Goal: Information Seeking & Learning: Learn about a topic

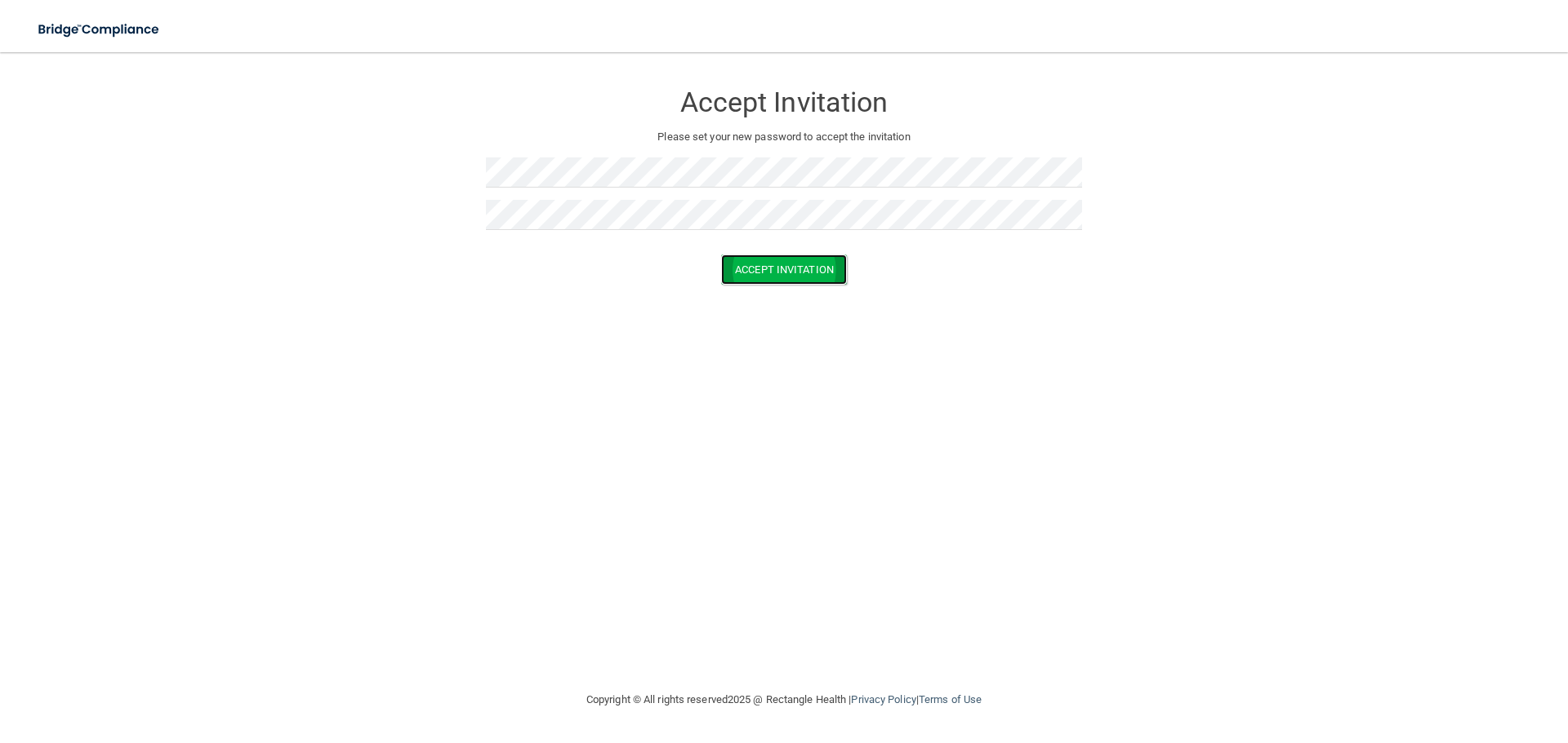
click at [805, 265] on button "Accept Invitation" at bounding box center [784, 269] width 126 height 31
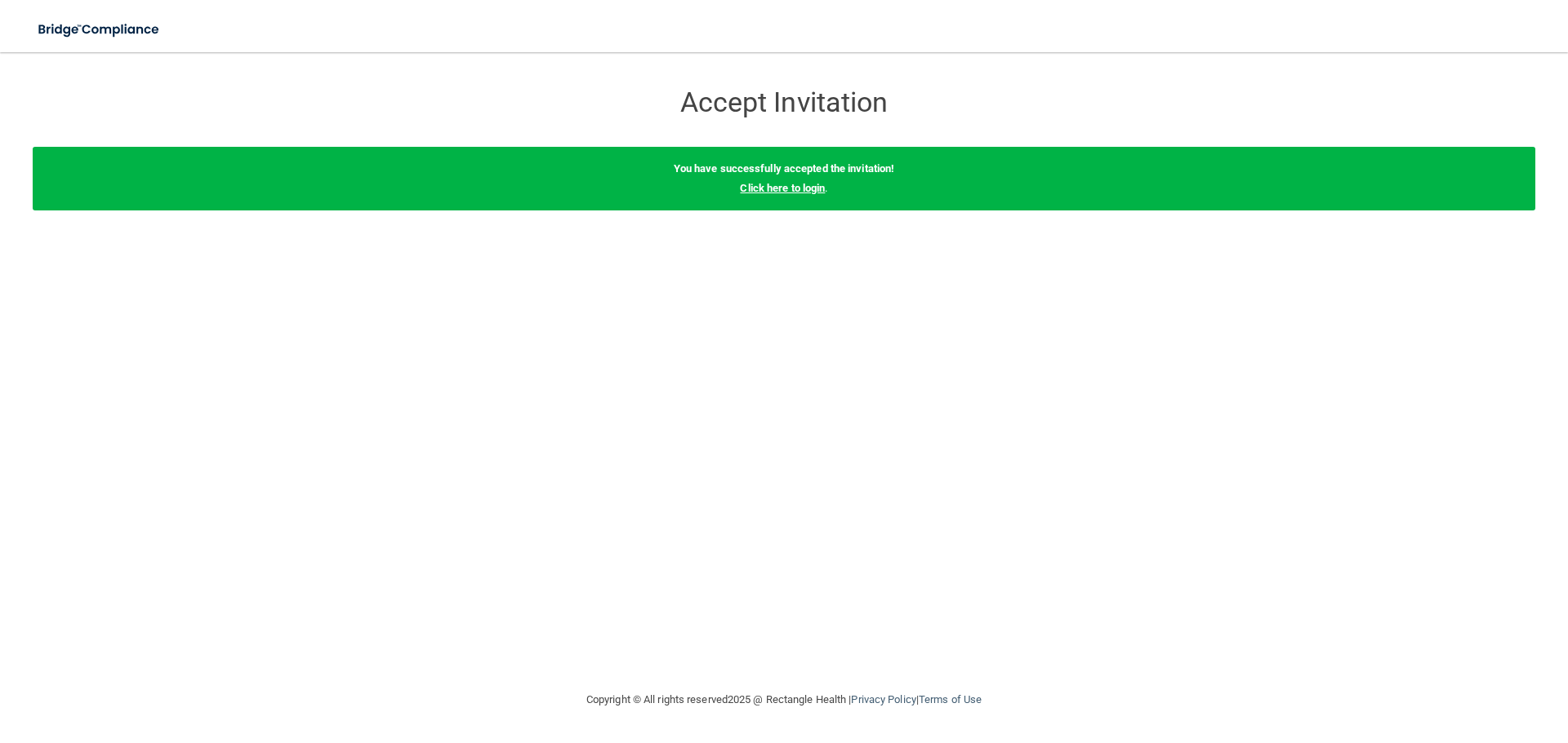
click at [807, 194] on link "Click here to login" at bounding box center [782, 188] width 85 height 12
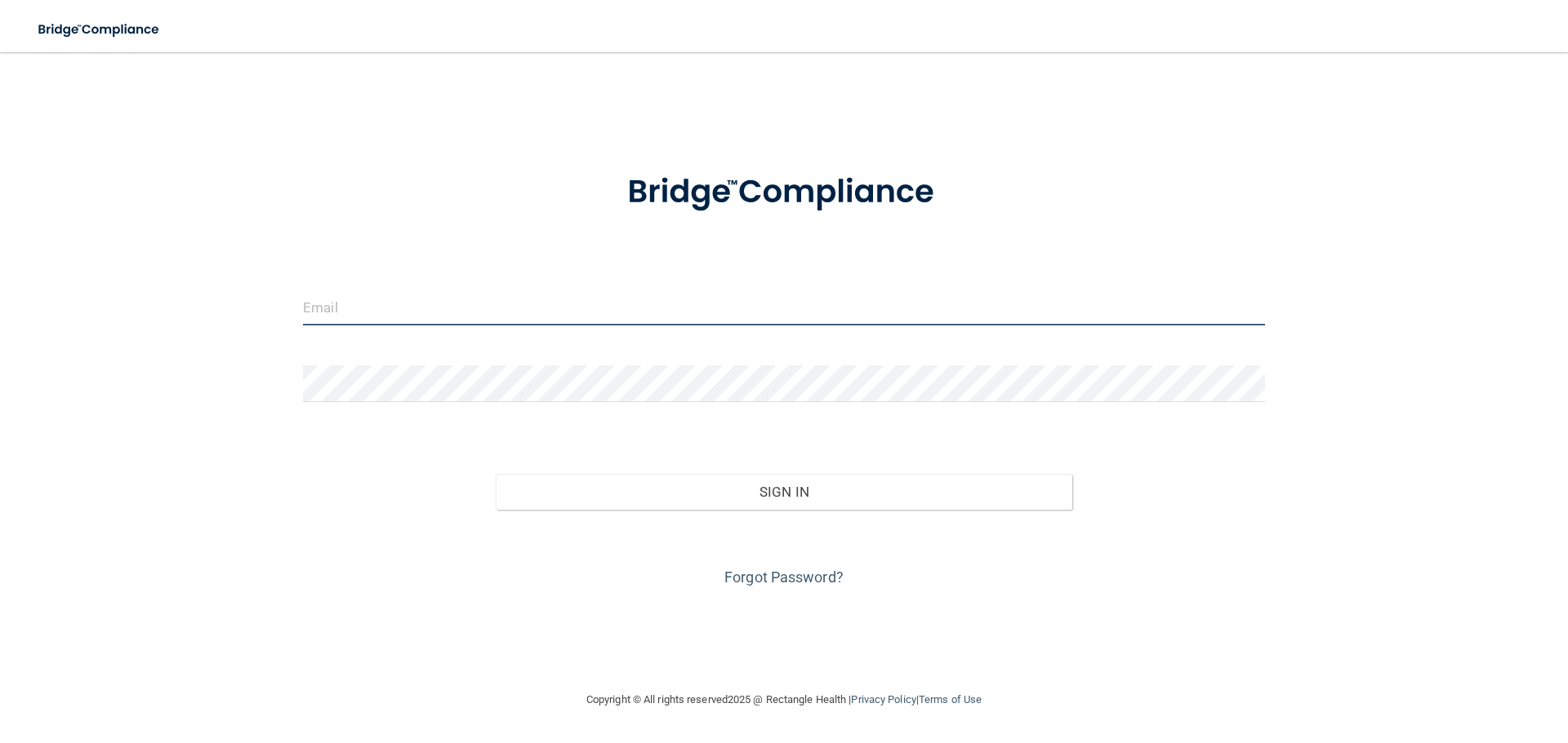
type input "[EMAIL_ADDRESS][DOMAIN_NAME]"
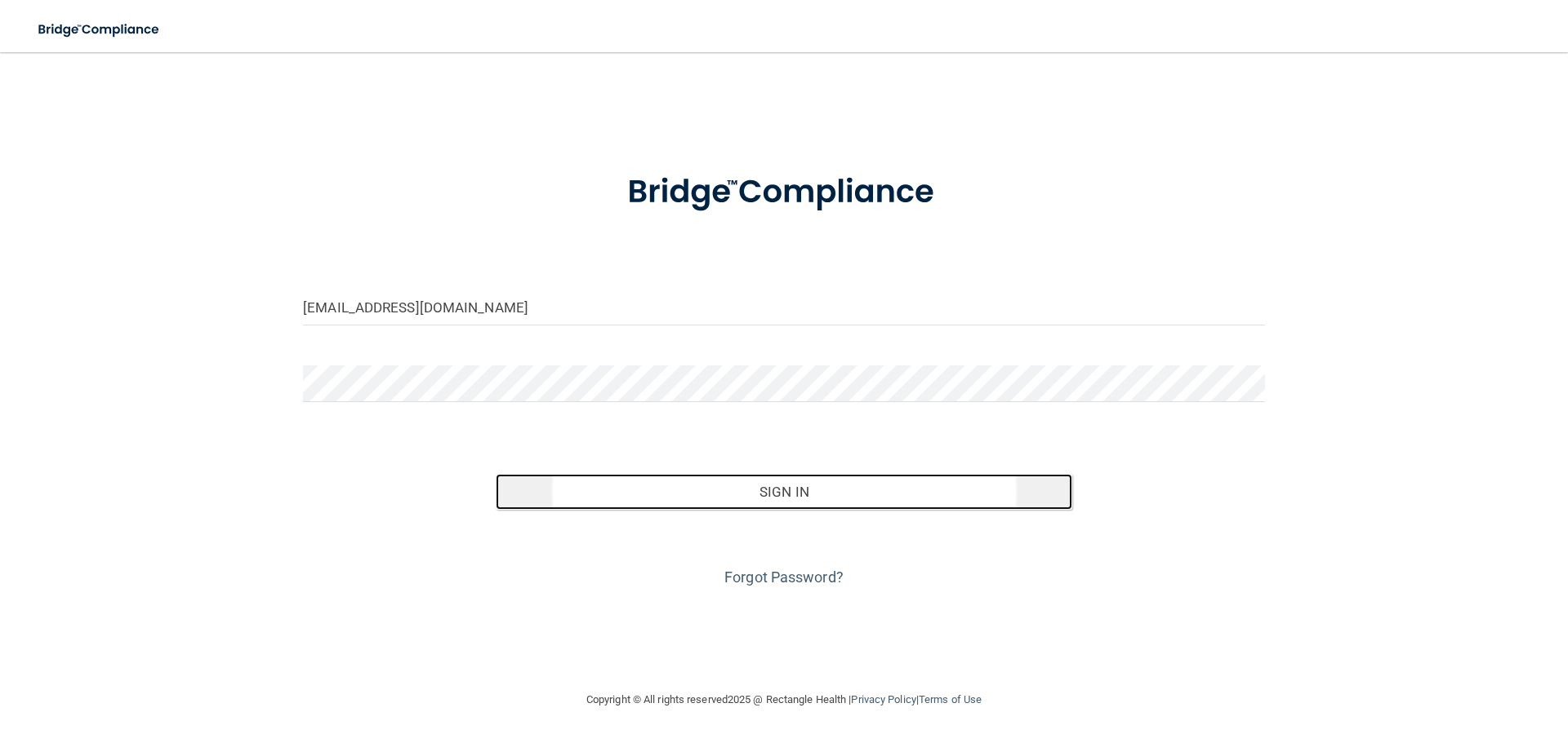
click at [801, 488] on button "Sign In" at bounding box center [784, 492] width 578 height 36
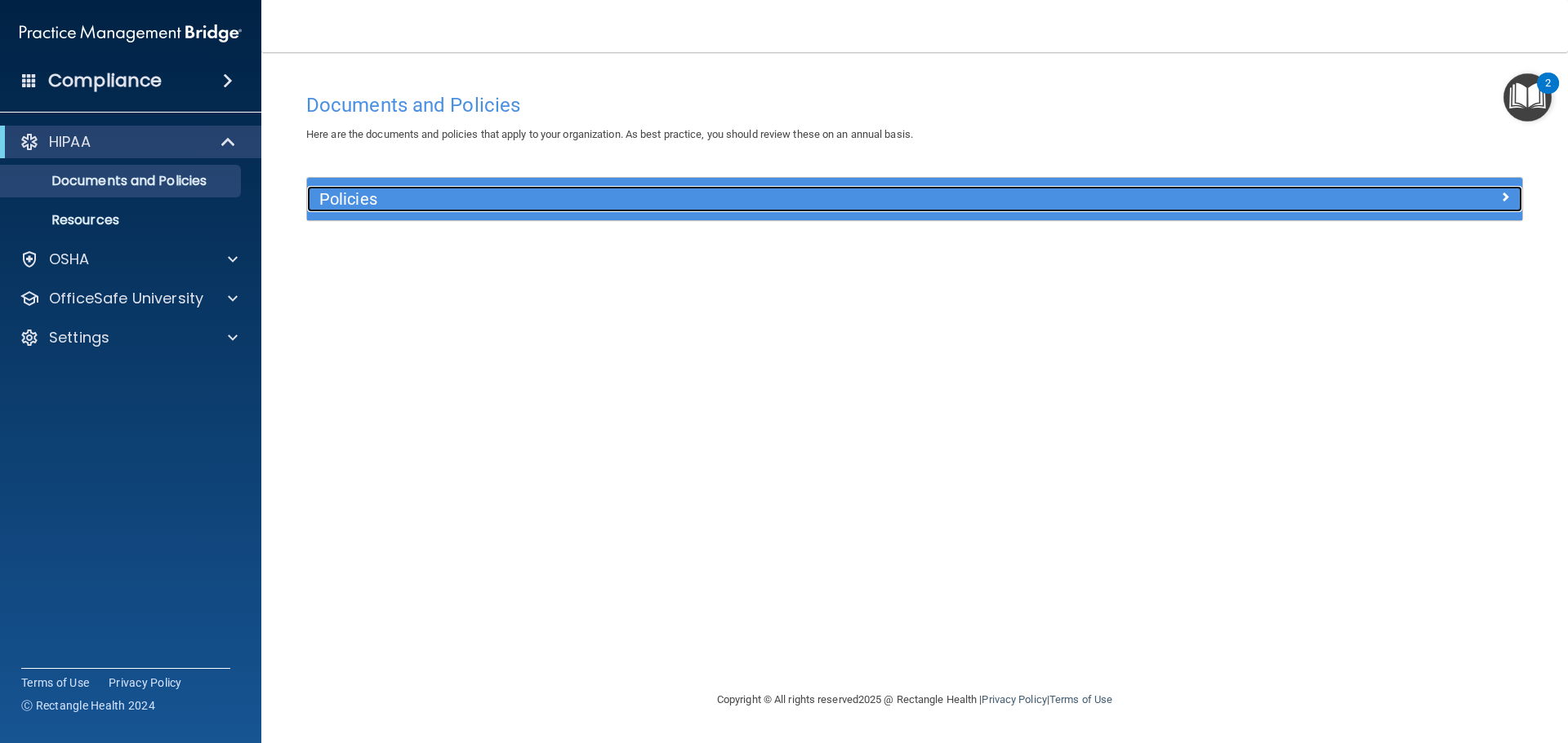
click at [1501, 190] on span at bounding box center [1504, 196] width 10 height 19
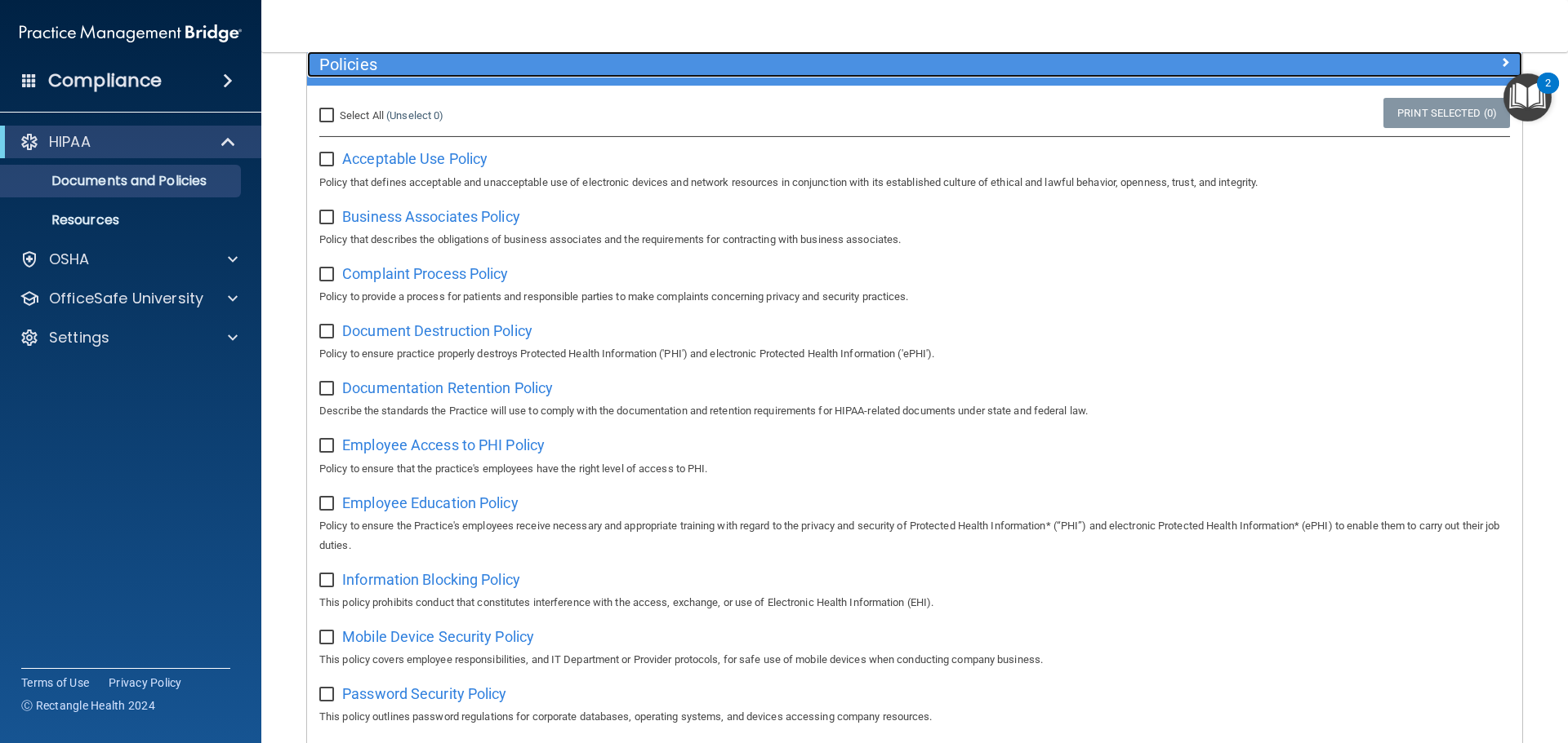
scroll to position [163, 0]
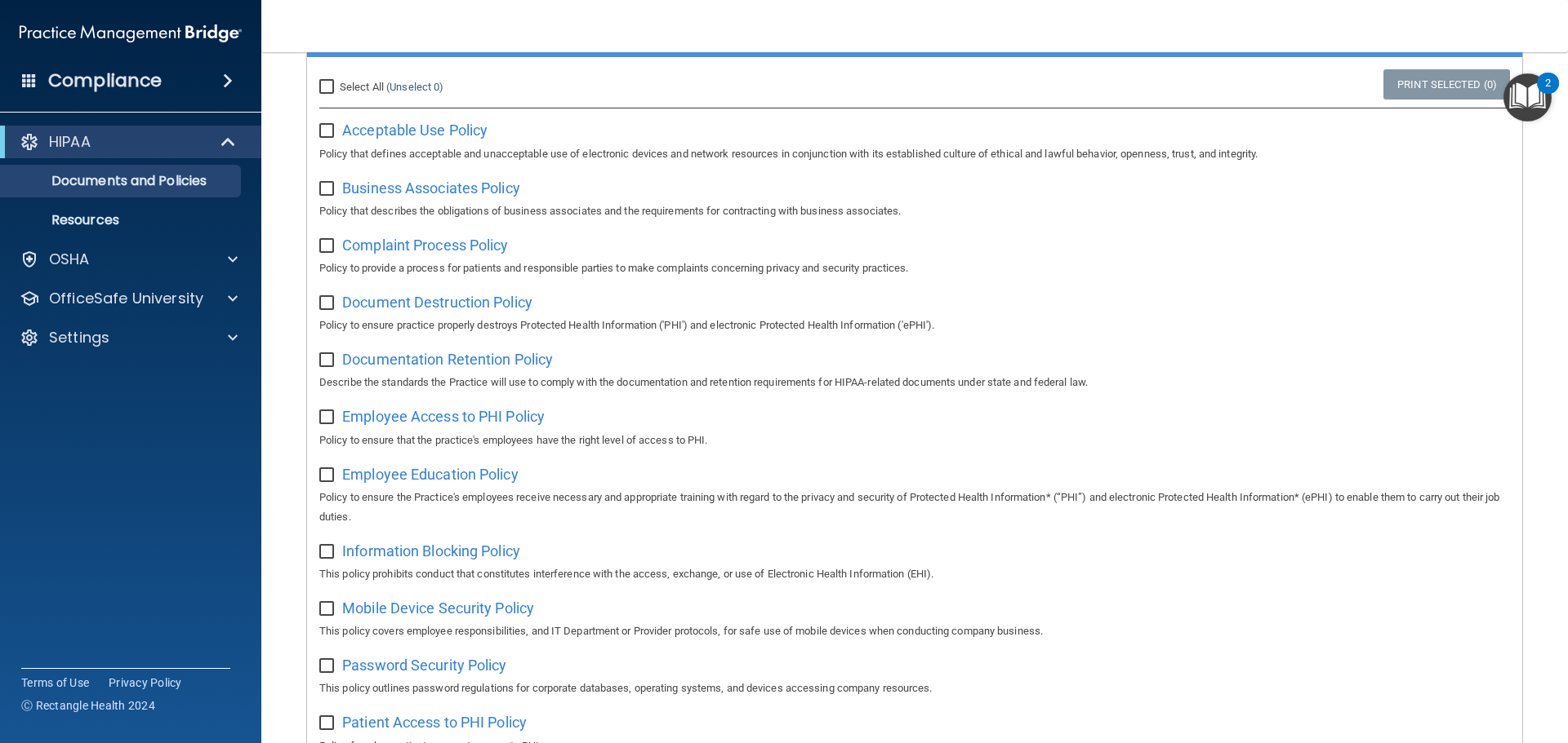
click at [326, 131] on input "checkbox" at bounding box center [329, 131] width 19 height 13
checkbox input "true"
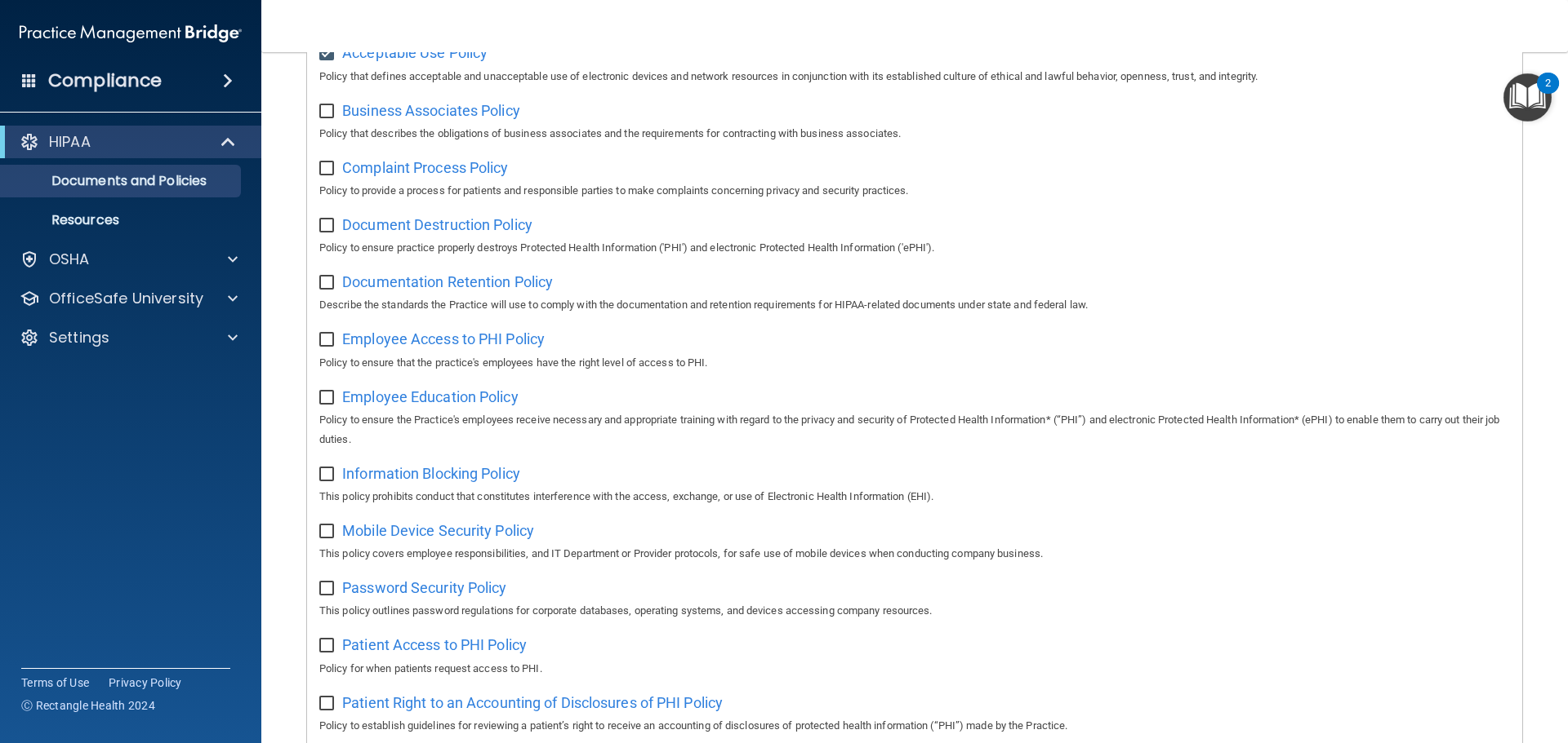
scroll to position [0, 0]
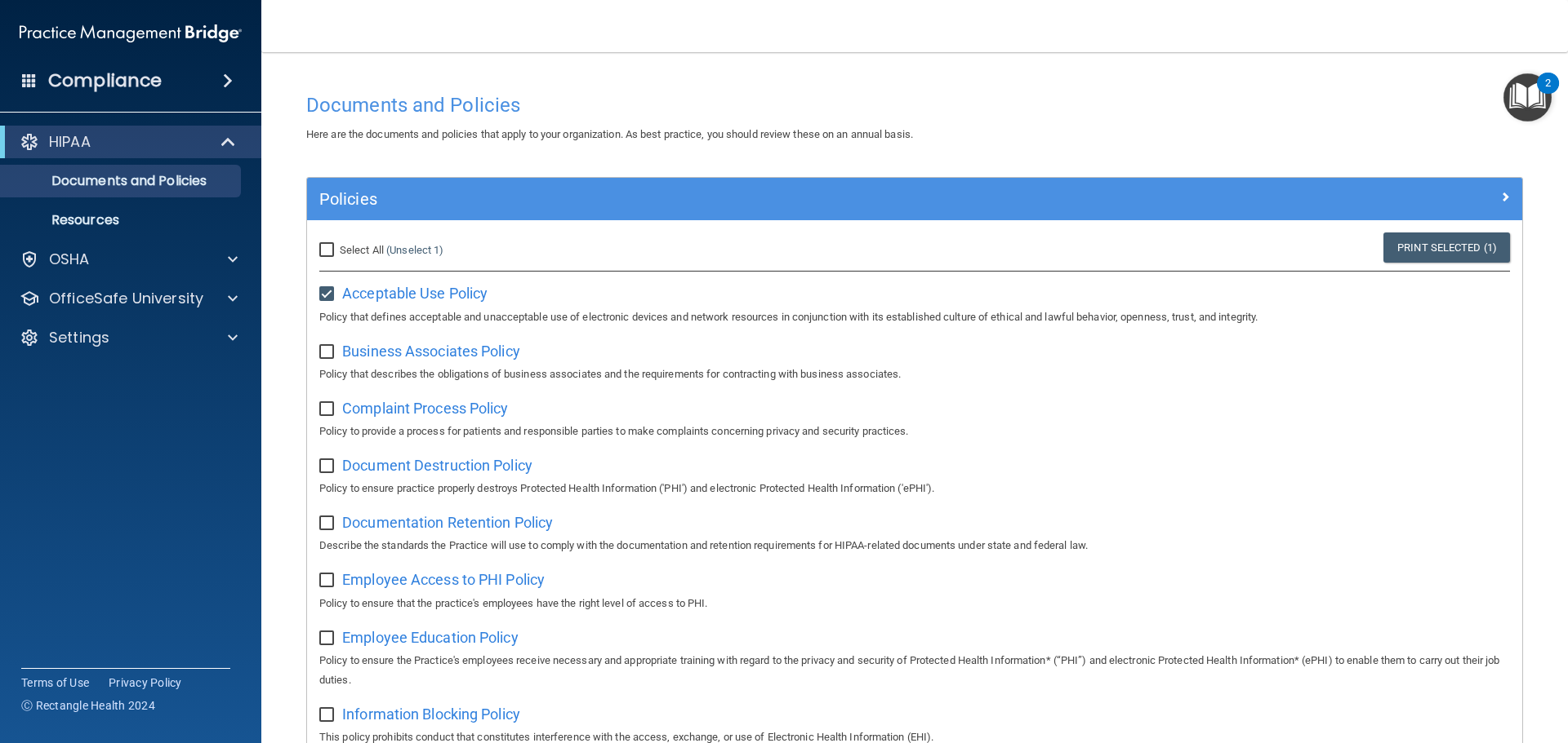
click at [329, 248] on input "Select All (Unselect 1) Unselect All" at bounding box center [329, 250] width 19 height 13
checkbox input "true"
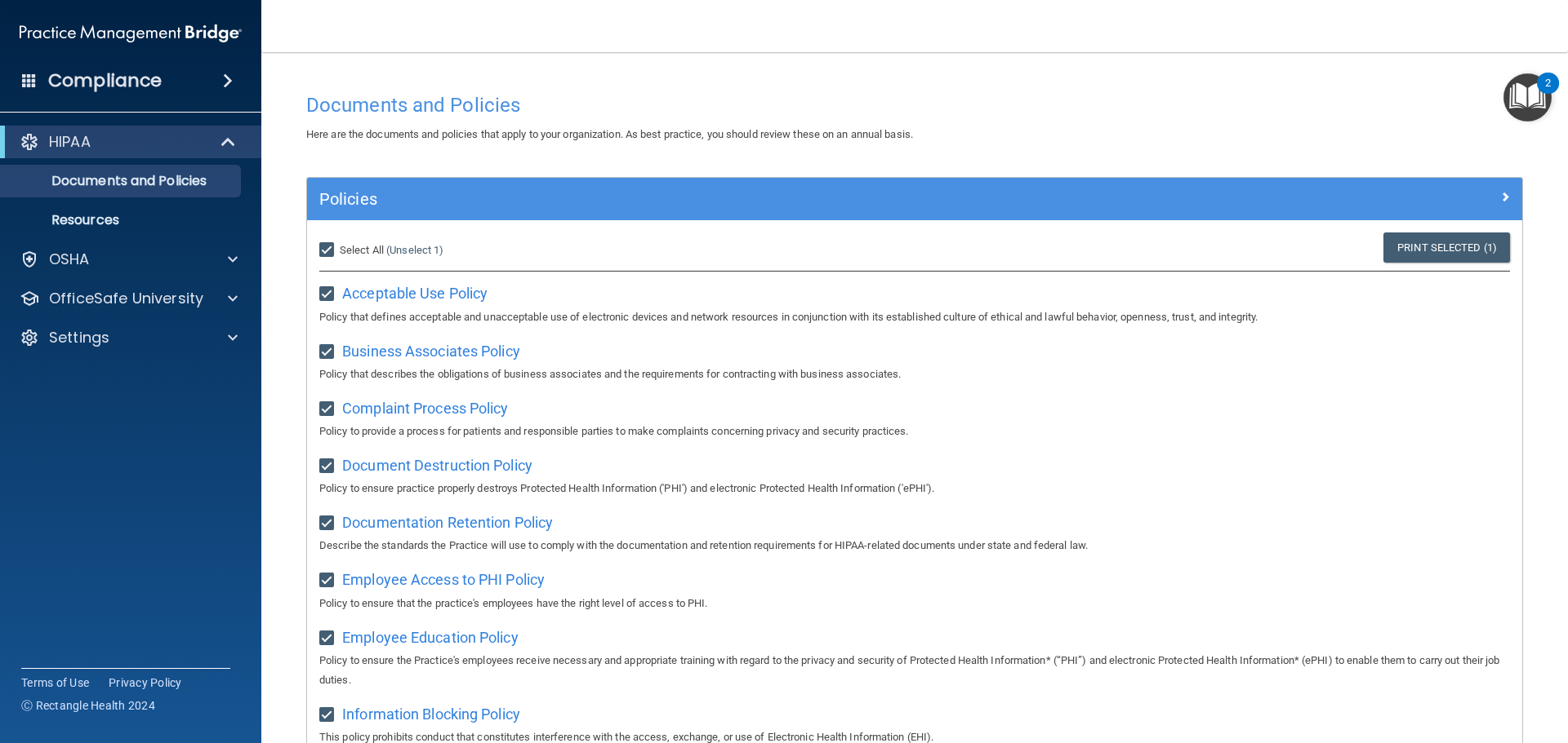
checkbox input "true"
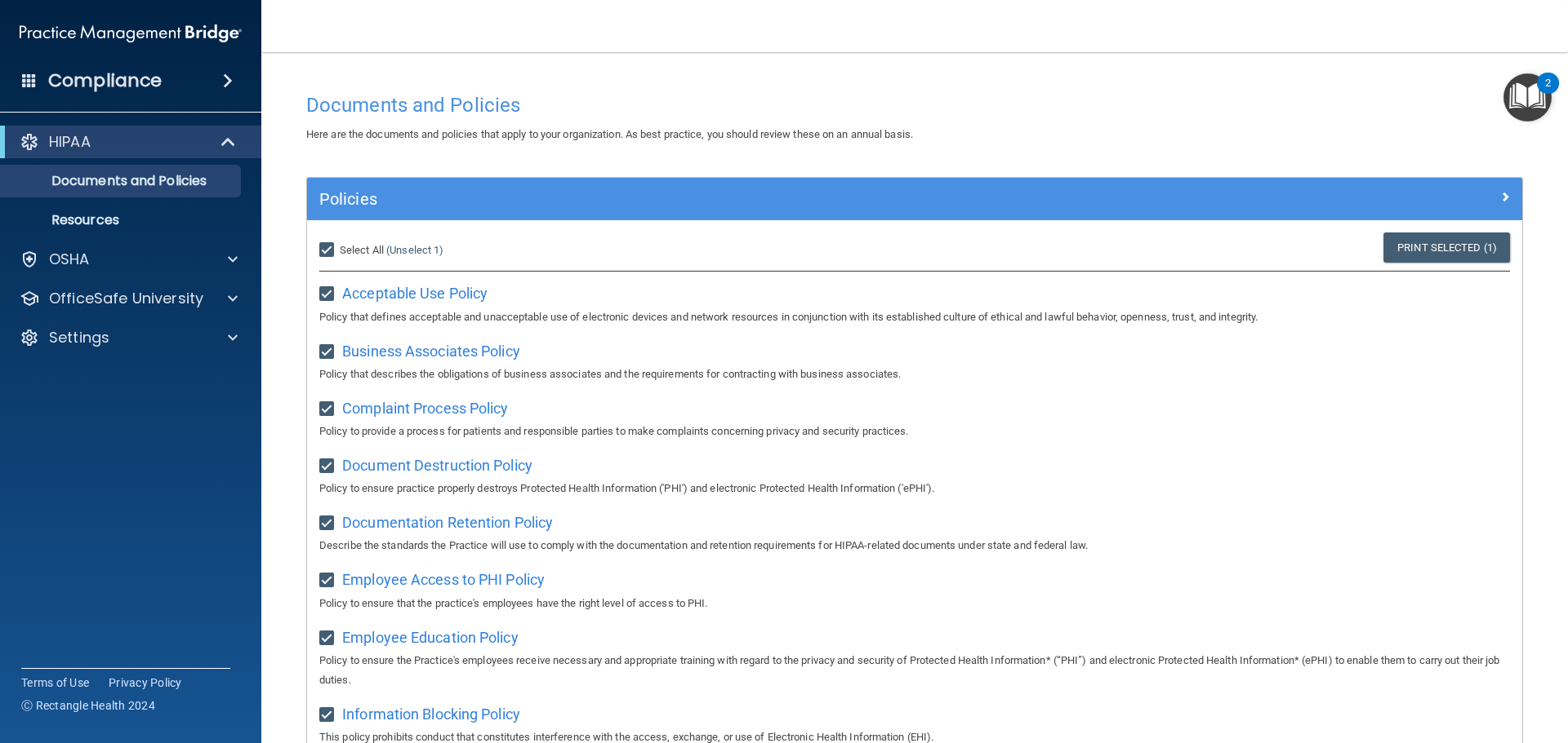
checkbox input "true"
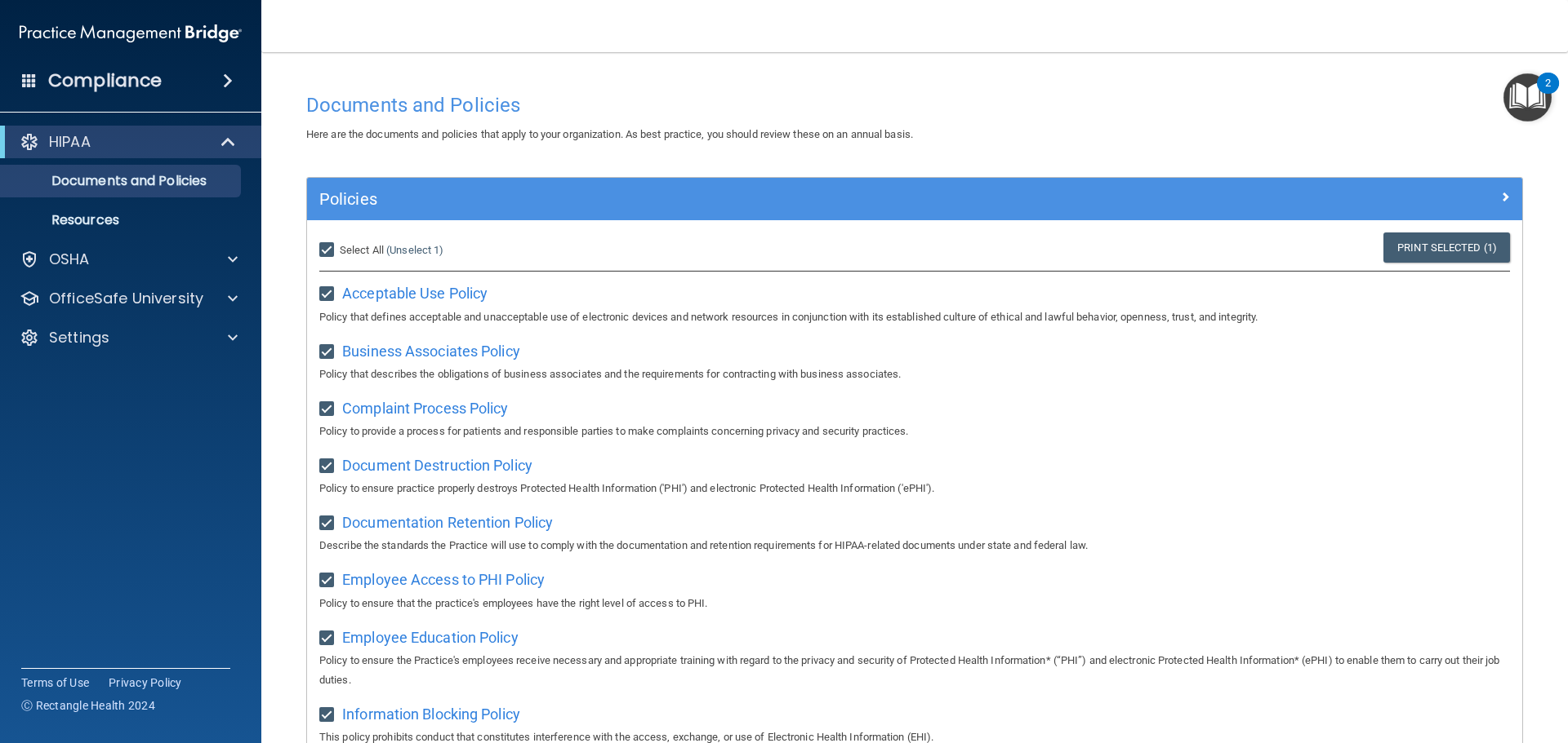
checkbox input "true"
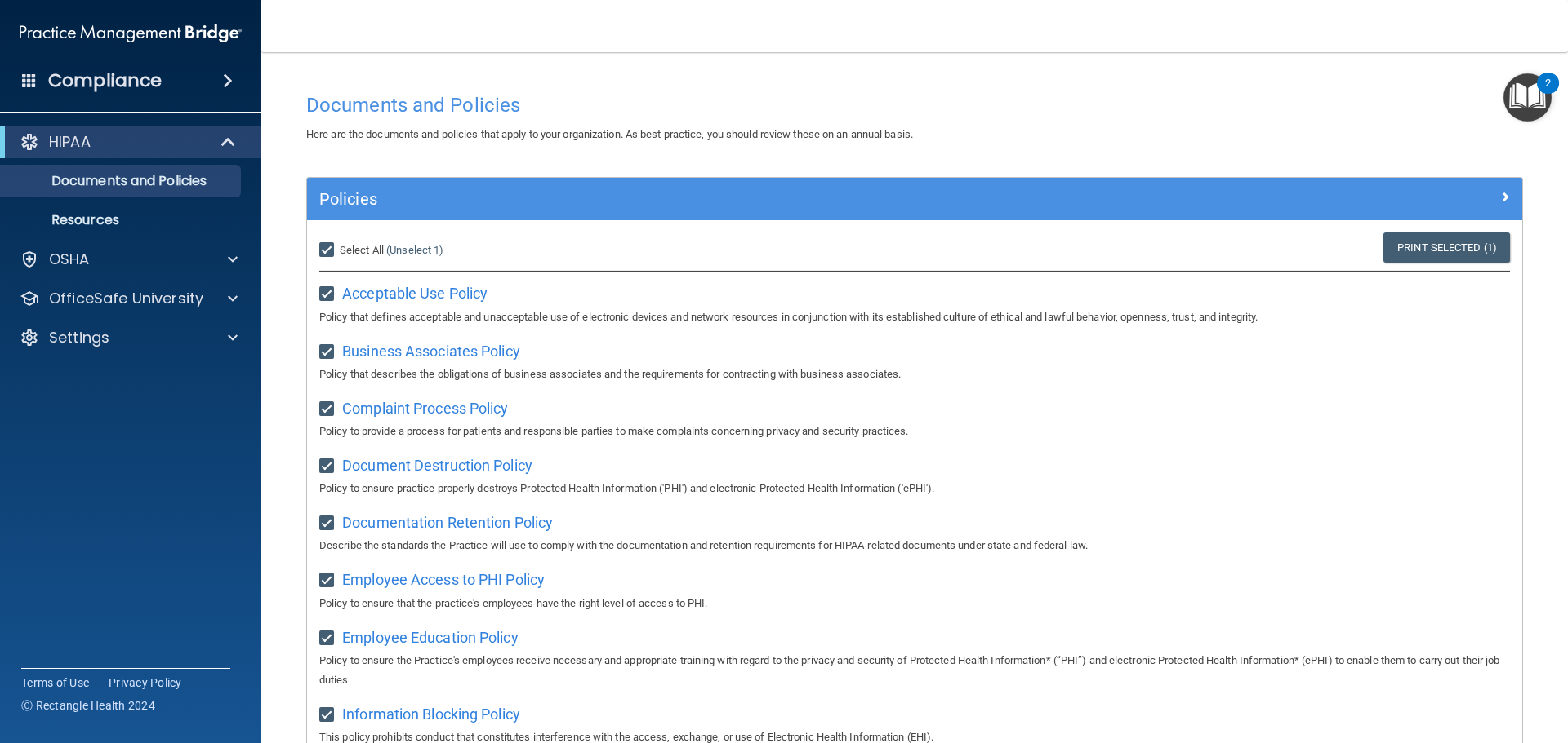
checkbox input "true"
click at [223, 78] on span at bounding box center [227, 80] width 10 height 19
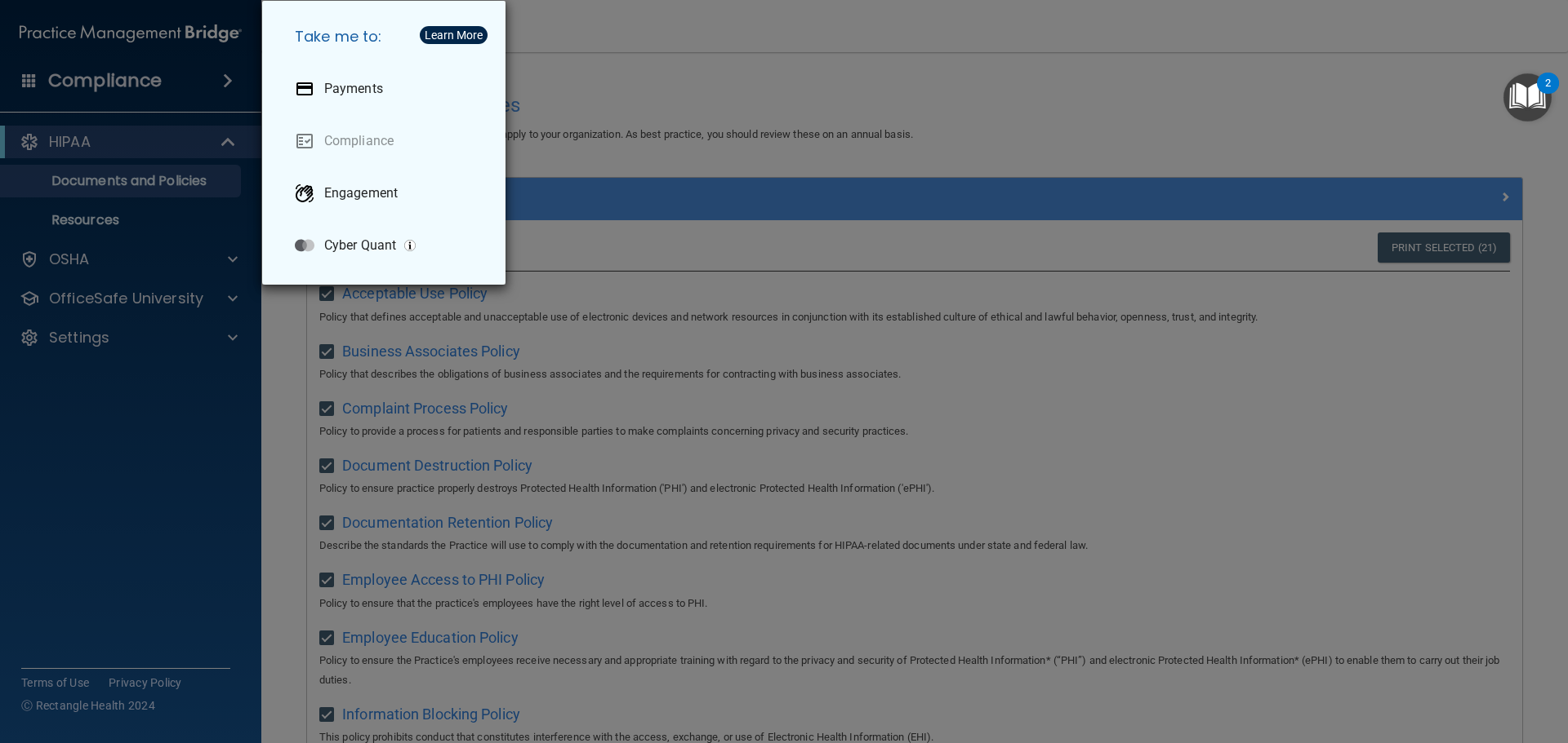
click at [229, 79] on div "Take me to: Payments Compliance Engagement Cyber Quant" at bounding box center [784, 372] width 1568 height 743
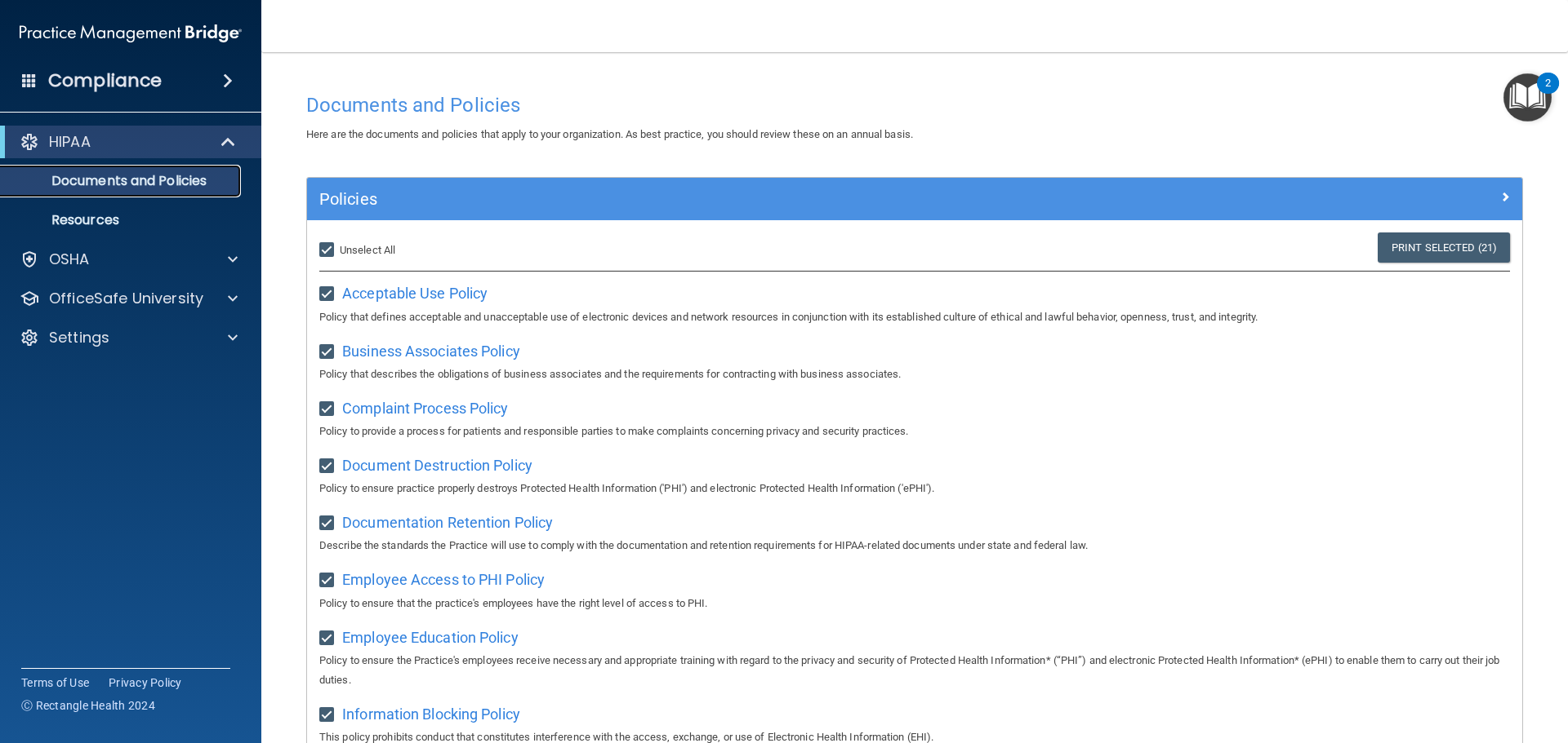
click at [187, 175] on p "Documents and Policies" at bounding box center [121, 181] width 223 height 17
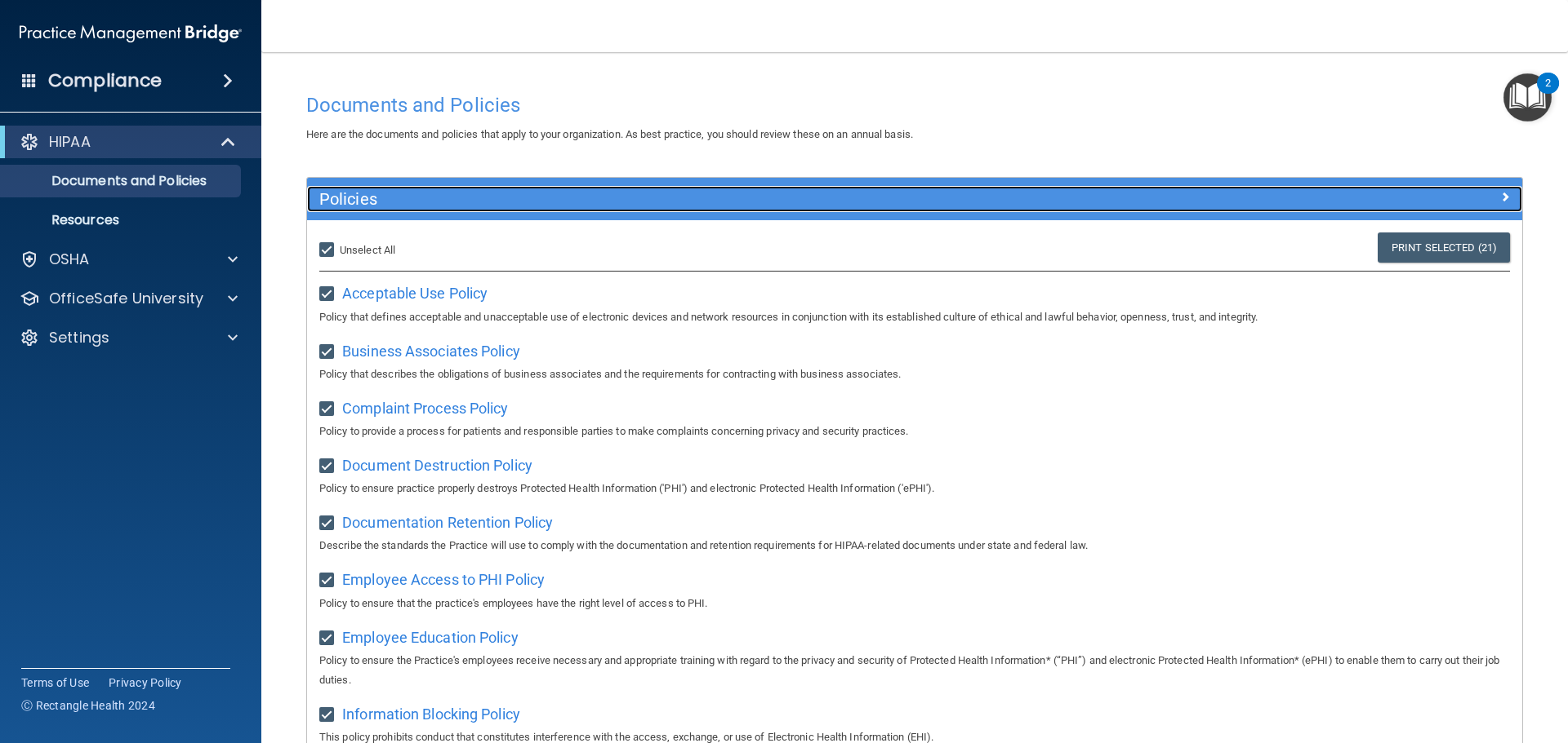
click at [1500, 192] on span at bounding box center [1504, 196] width 10 height 19
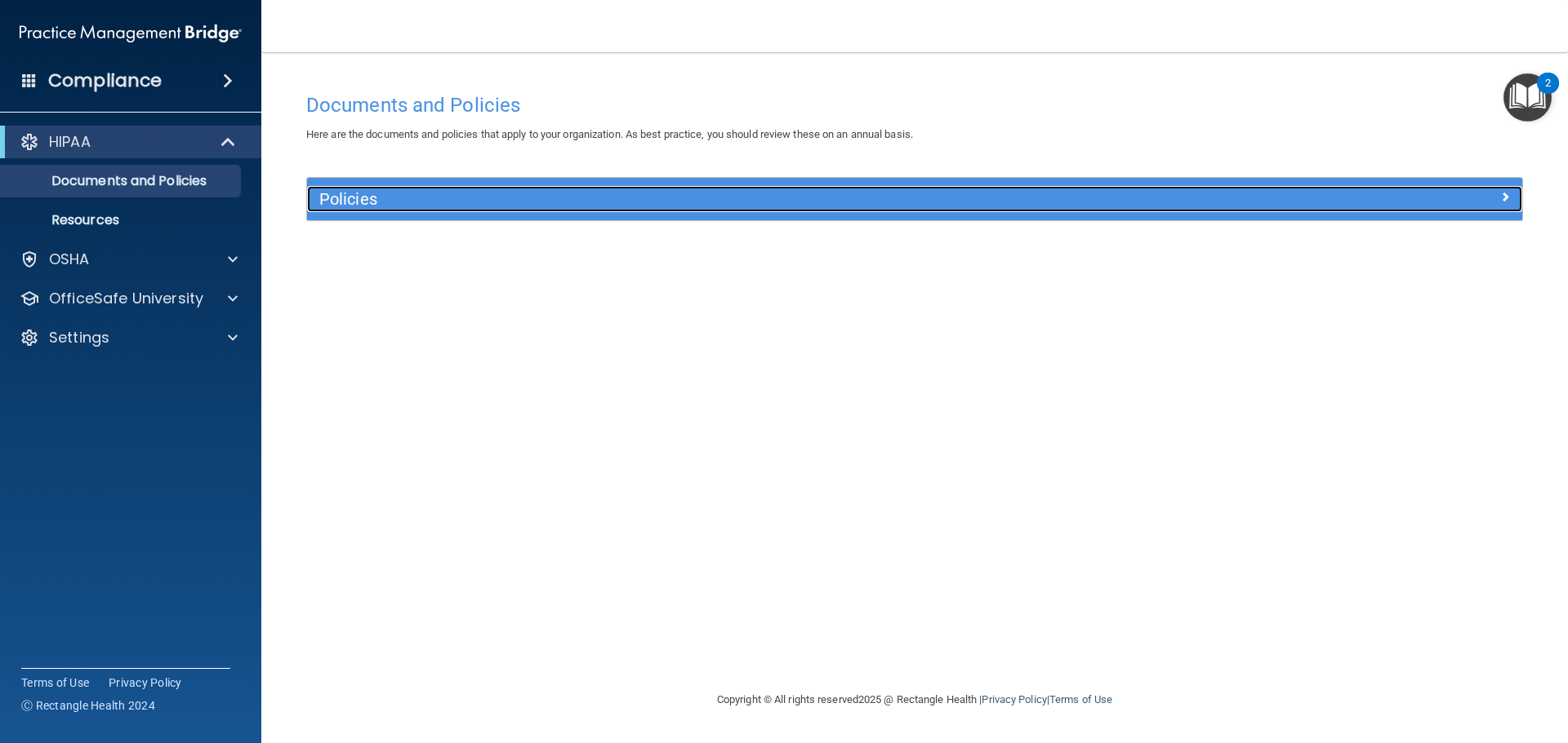
click at [1502, 192] on span at bounding box center [1504, 196] width 10 height 19
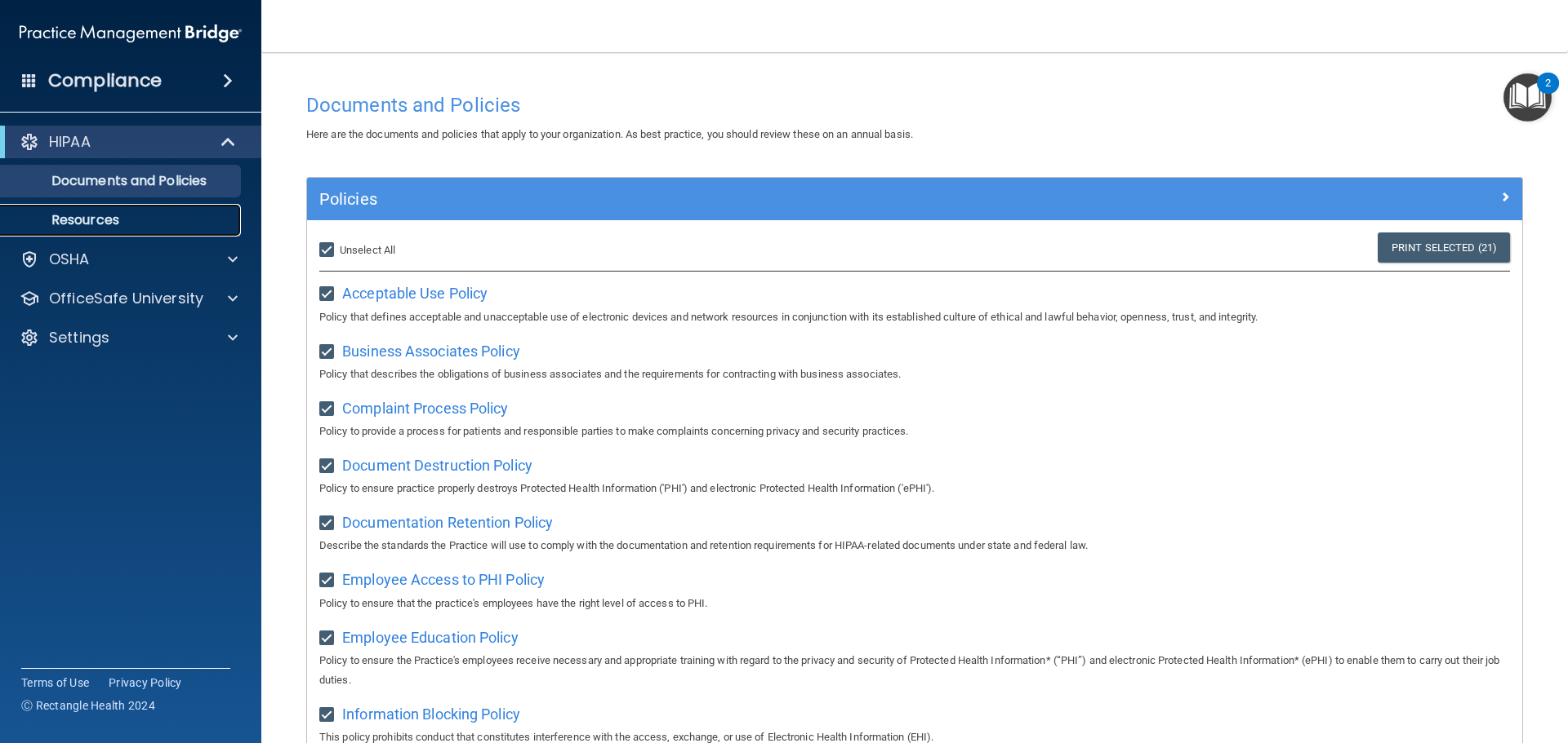
click at [87, 219] on p "Resources" at bounding box center [121, 220] width 223 height 17
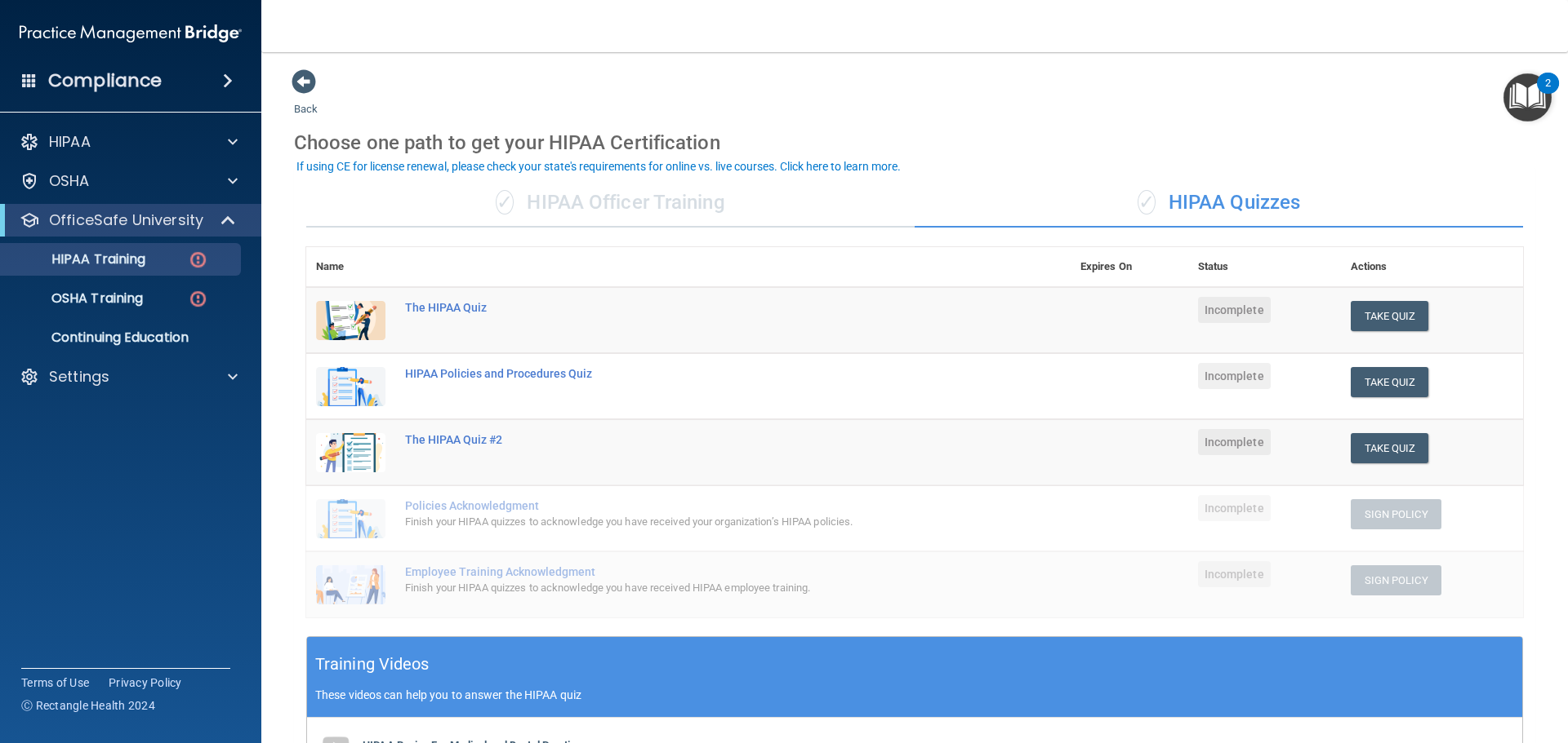
click at [533, 198] on div "✓ HIPAA Officer Training" at bounding box center [610, 203] width 608 height 49
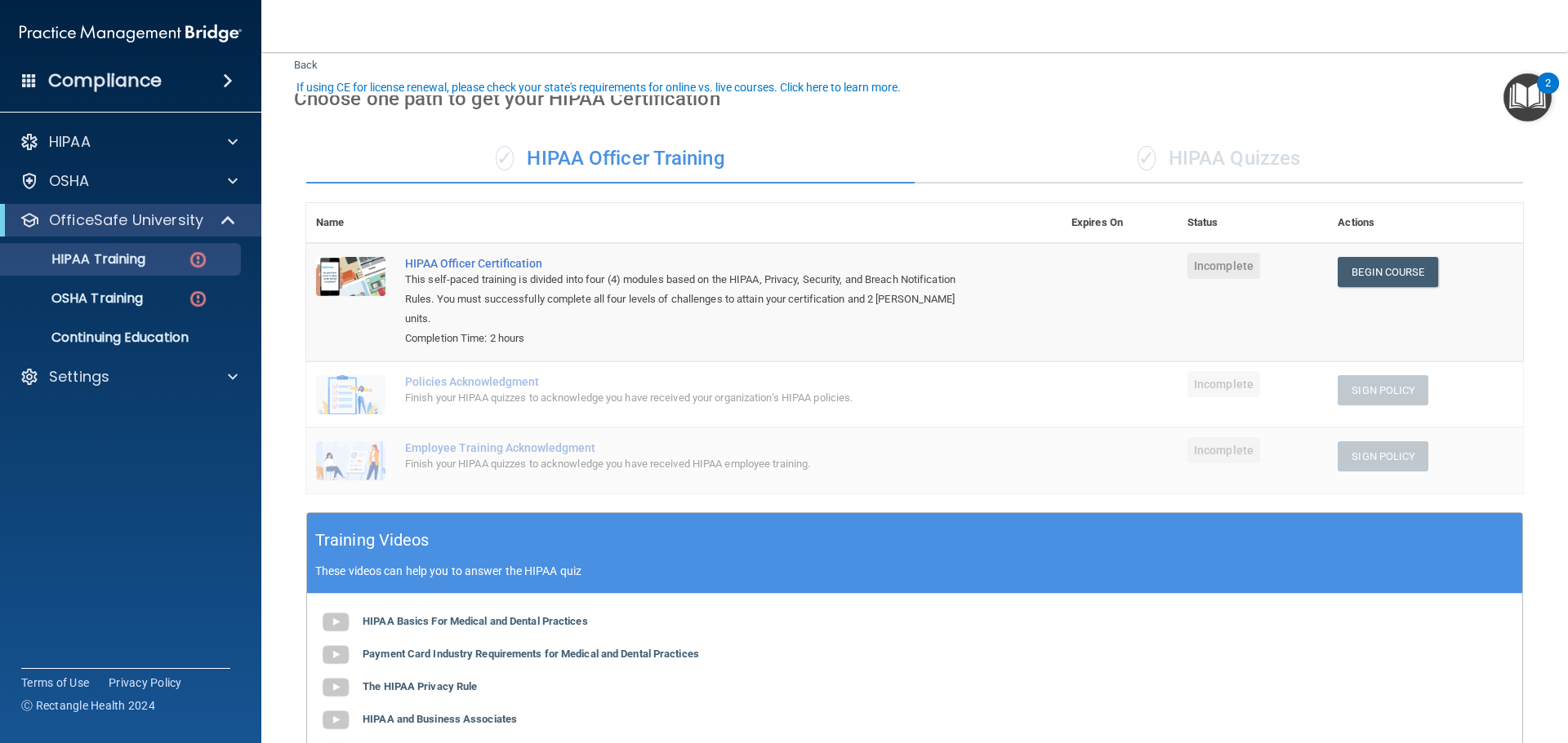
scroll to position [82, 0]
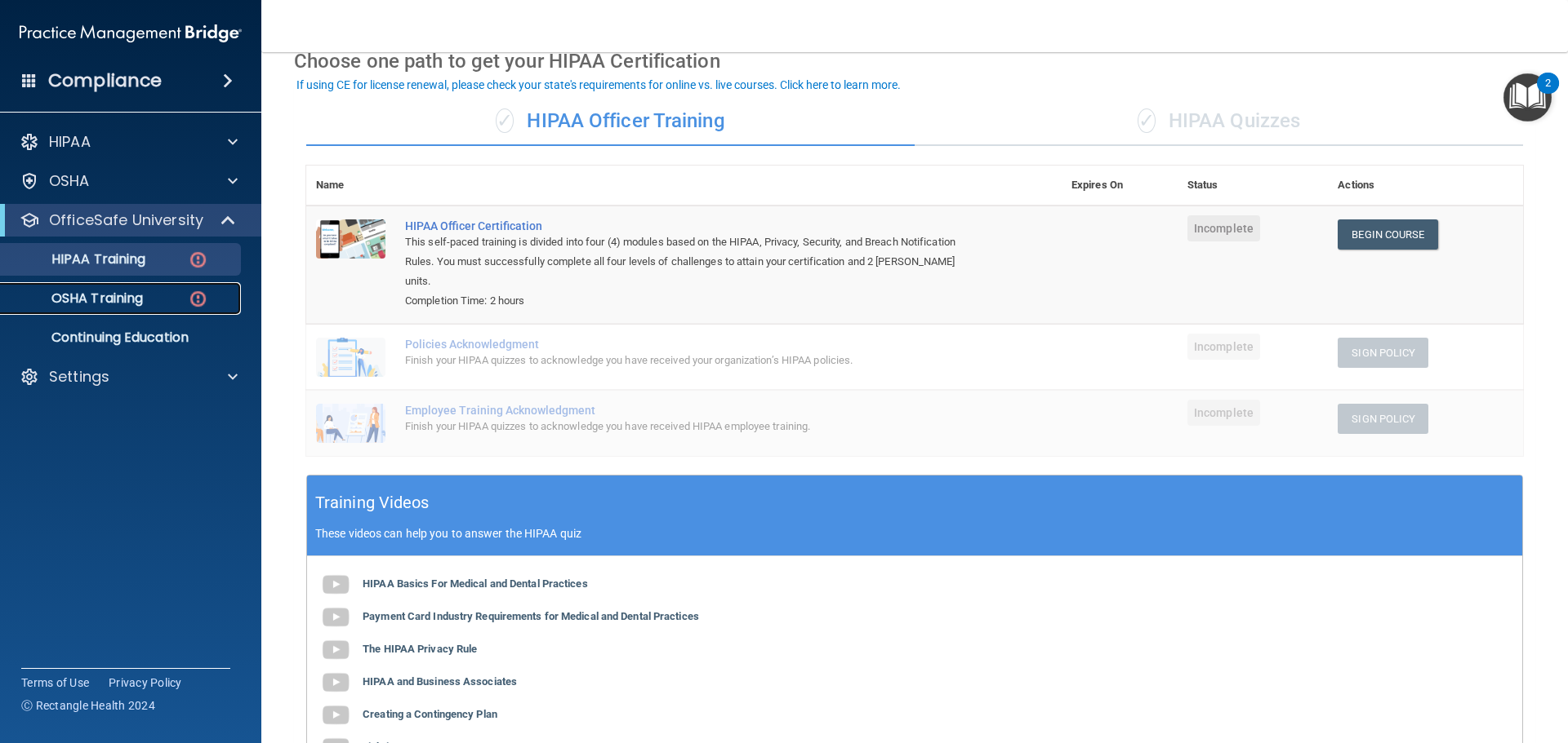
click at [161, 293] on div "OSHA Training" at bounding box center [121, 298] width 223 height 17
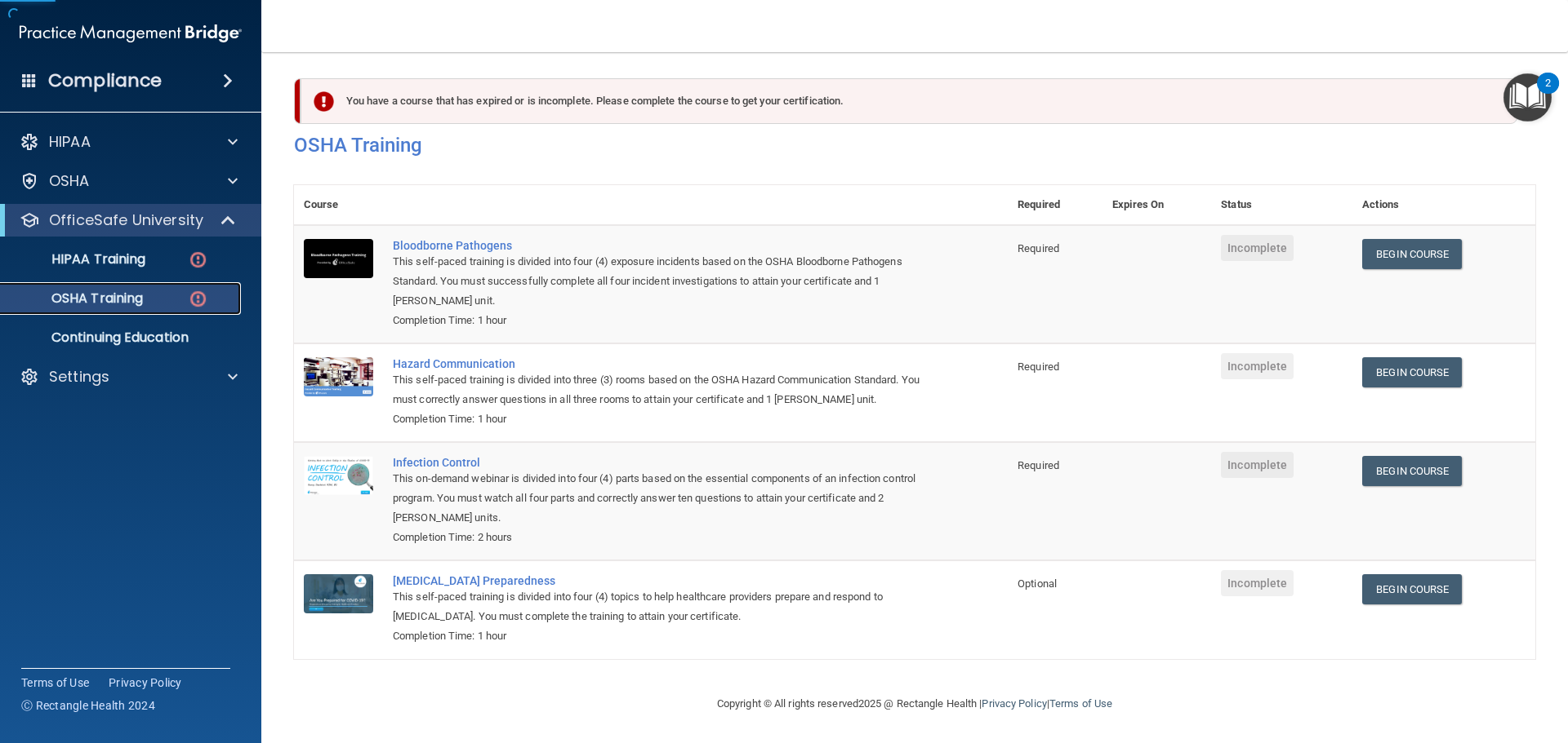
scroll to position [27, 0]
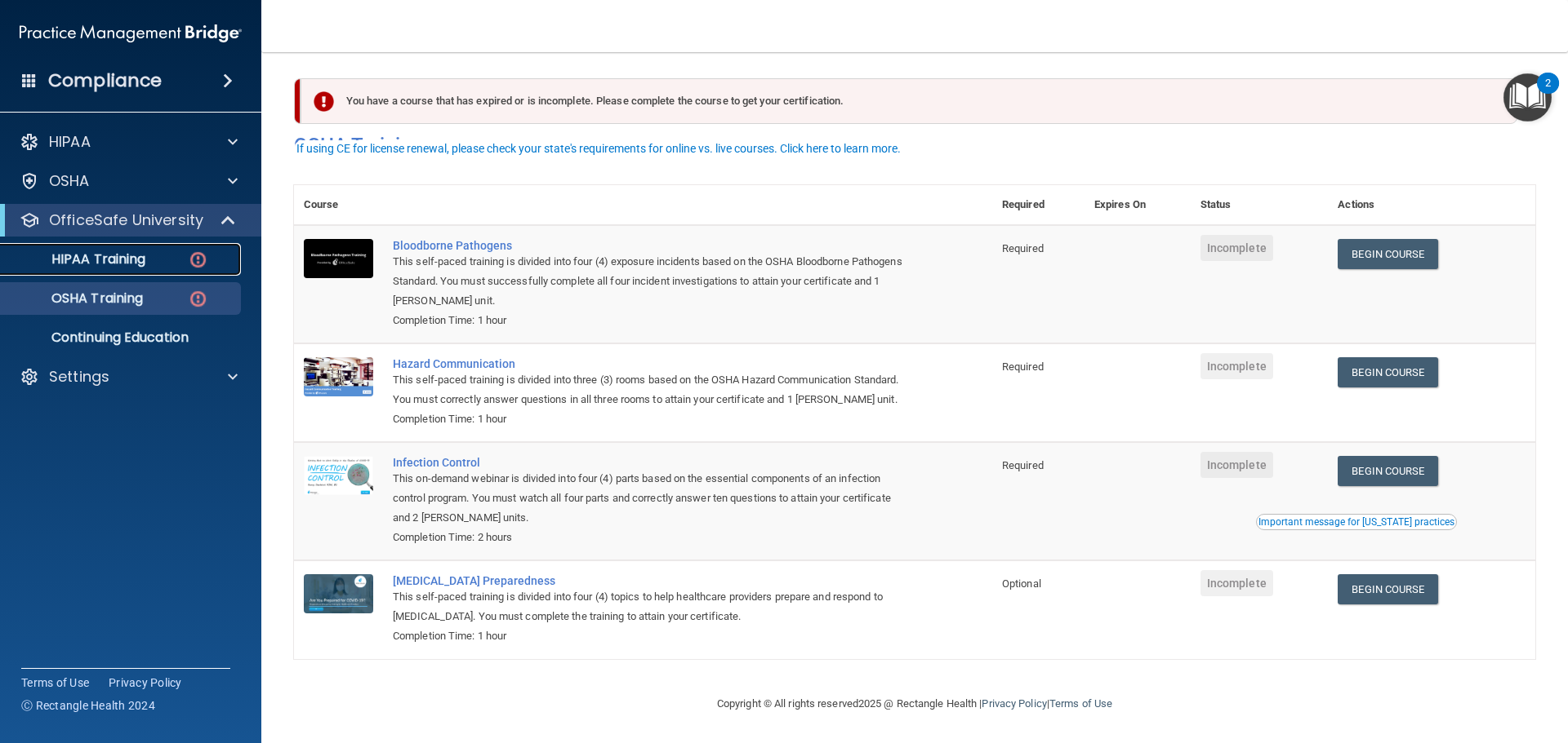
click at [89, 262] on p "HIPAA Training" at bounding box center [78, 259] width 134 height 17
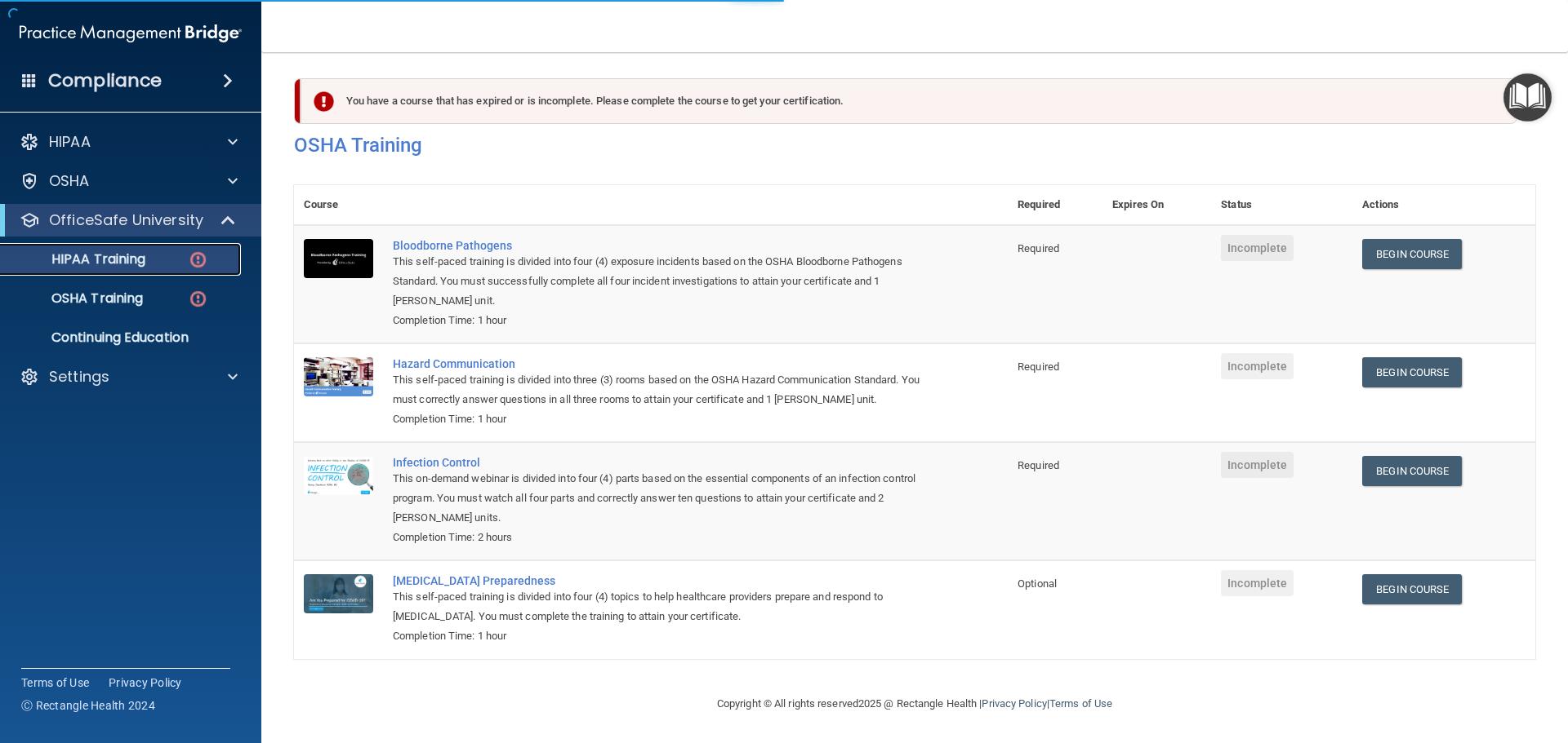
scroll to position [399, 0]
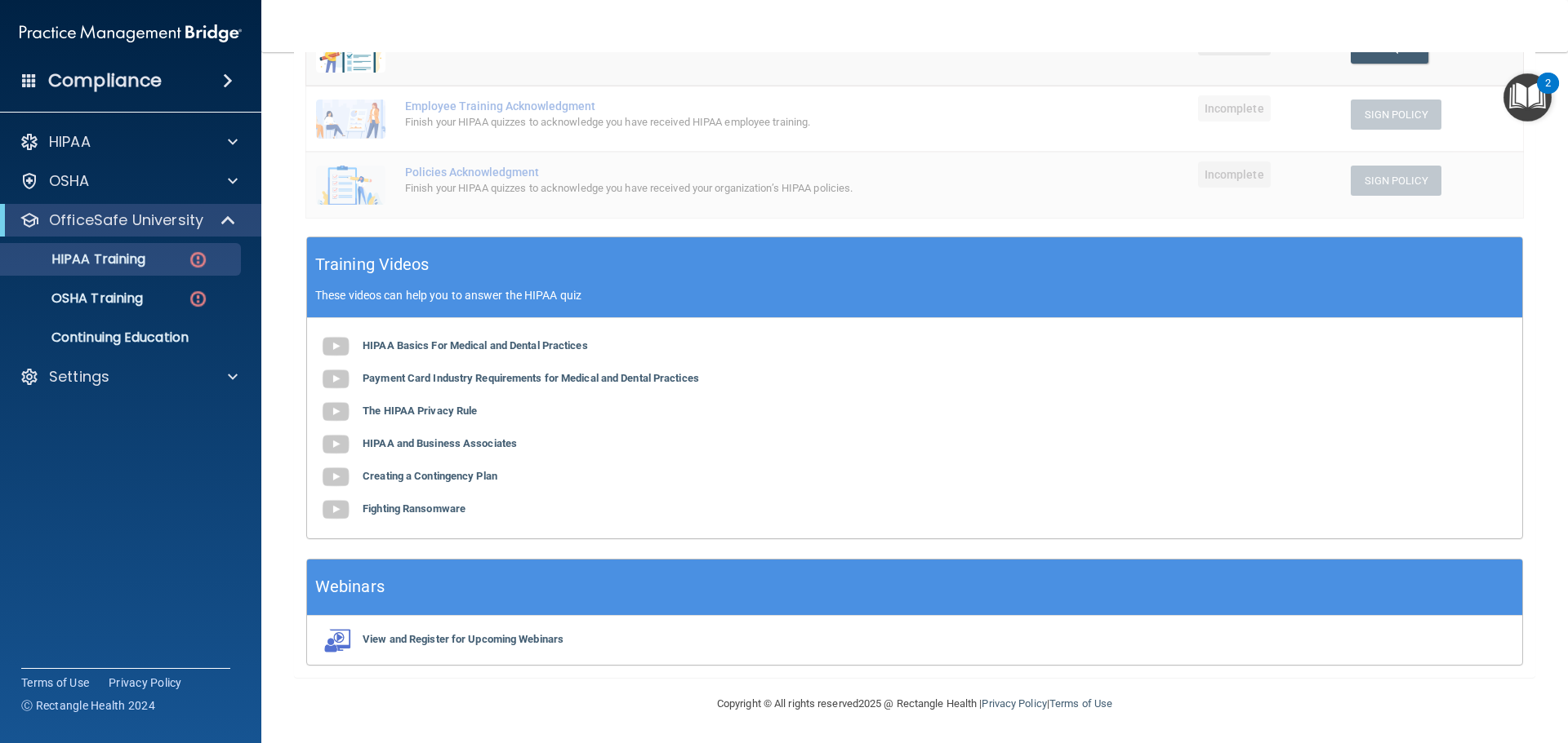
click at [229, 83] on span at bounding box center [227, 80] width 10 height 19
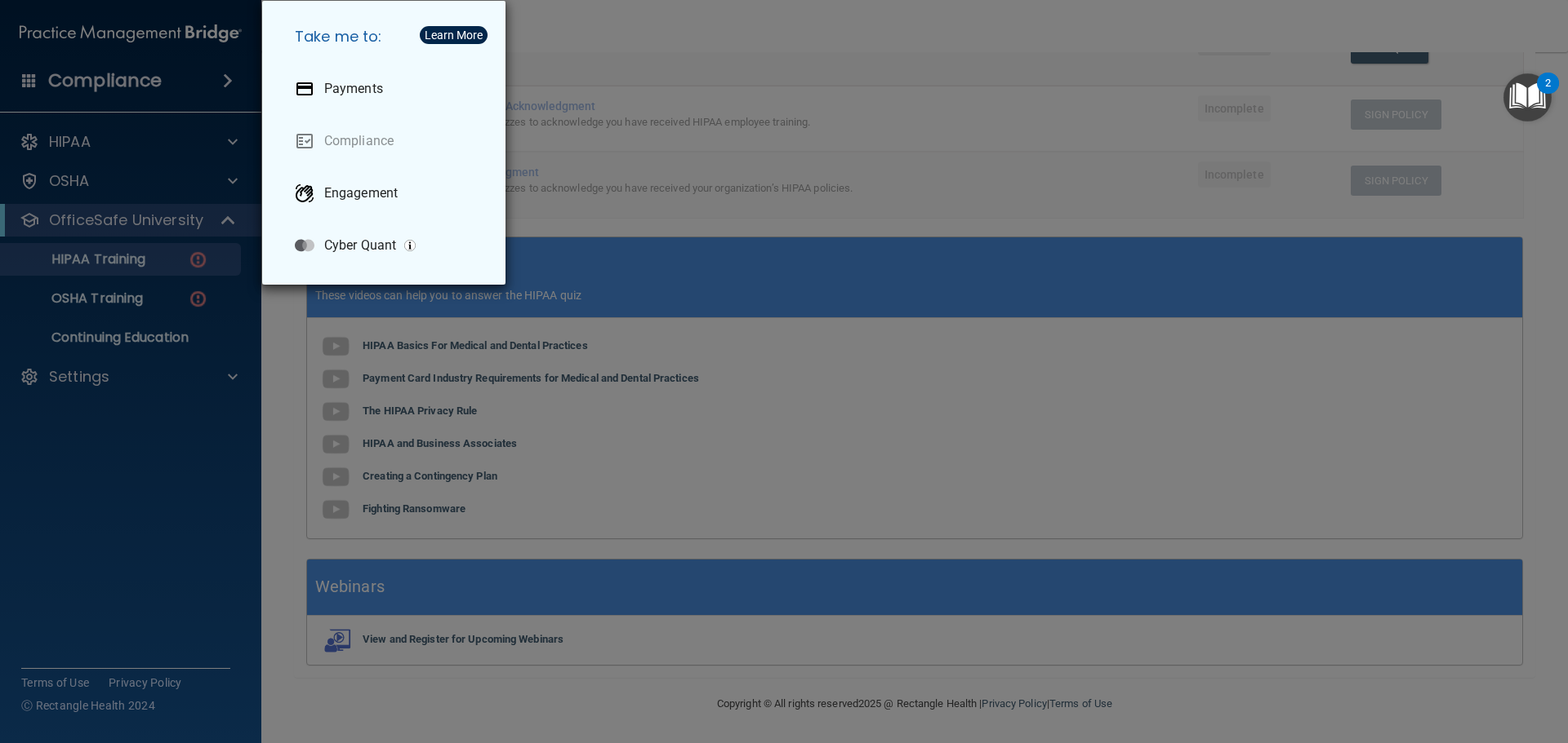
click at [226, 79] on div "Take me to: Payments Compliance Engagement Cyber Quant" at bounding box center [784, 372] width 1568 height 743
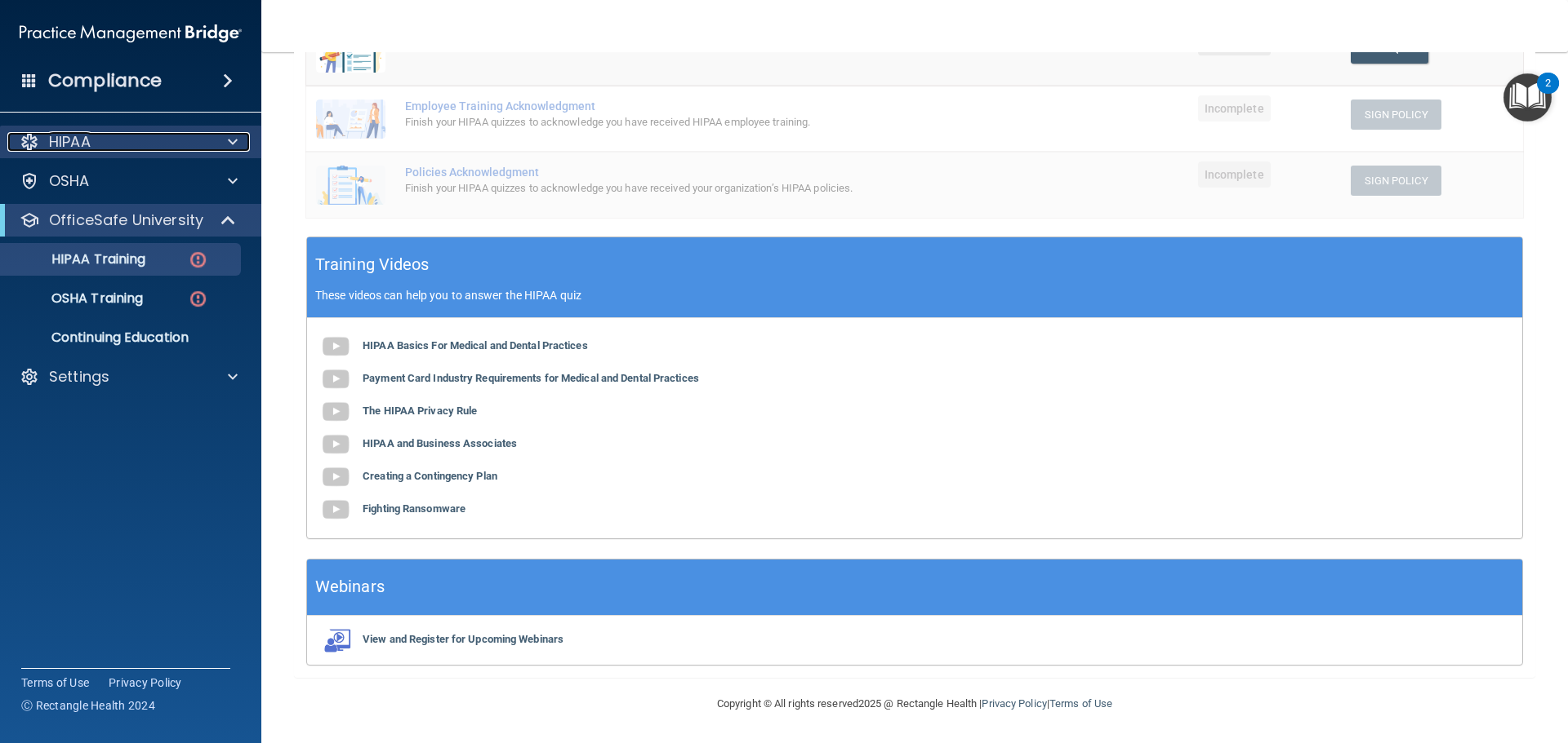
click at [231, 139] on span at bounding box center [232, 142] width 10 height 19
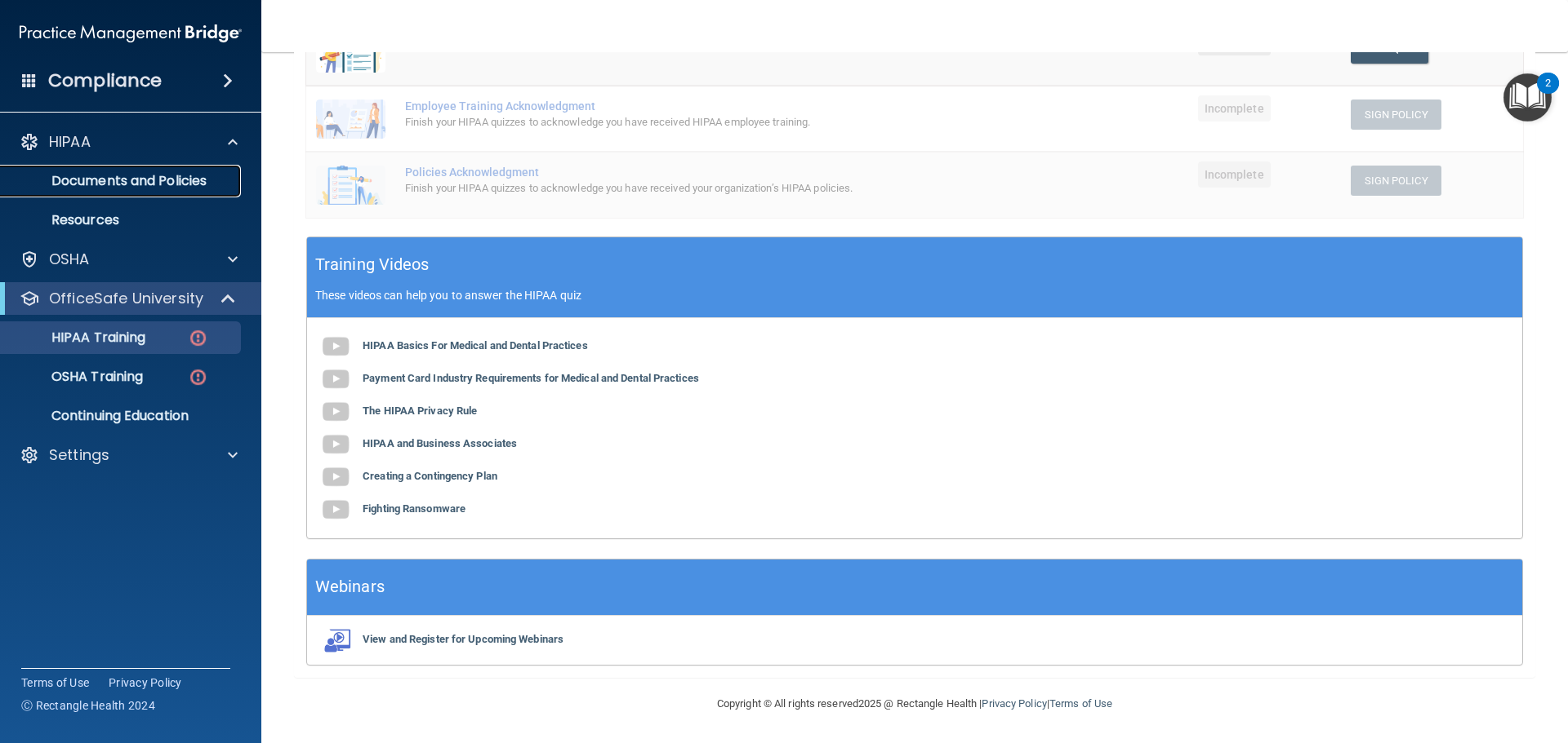
click at [196, 177] on p "Documents and Policies" at bounding box center [121, 181] width 223 height 17
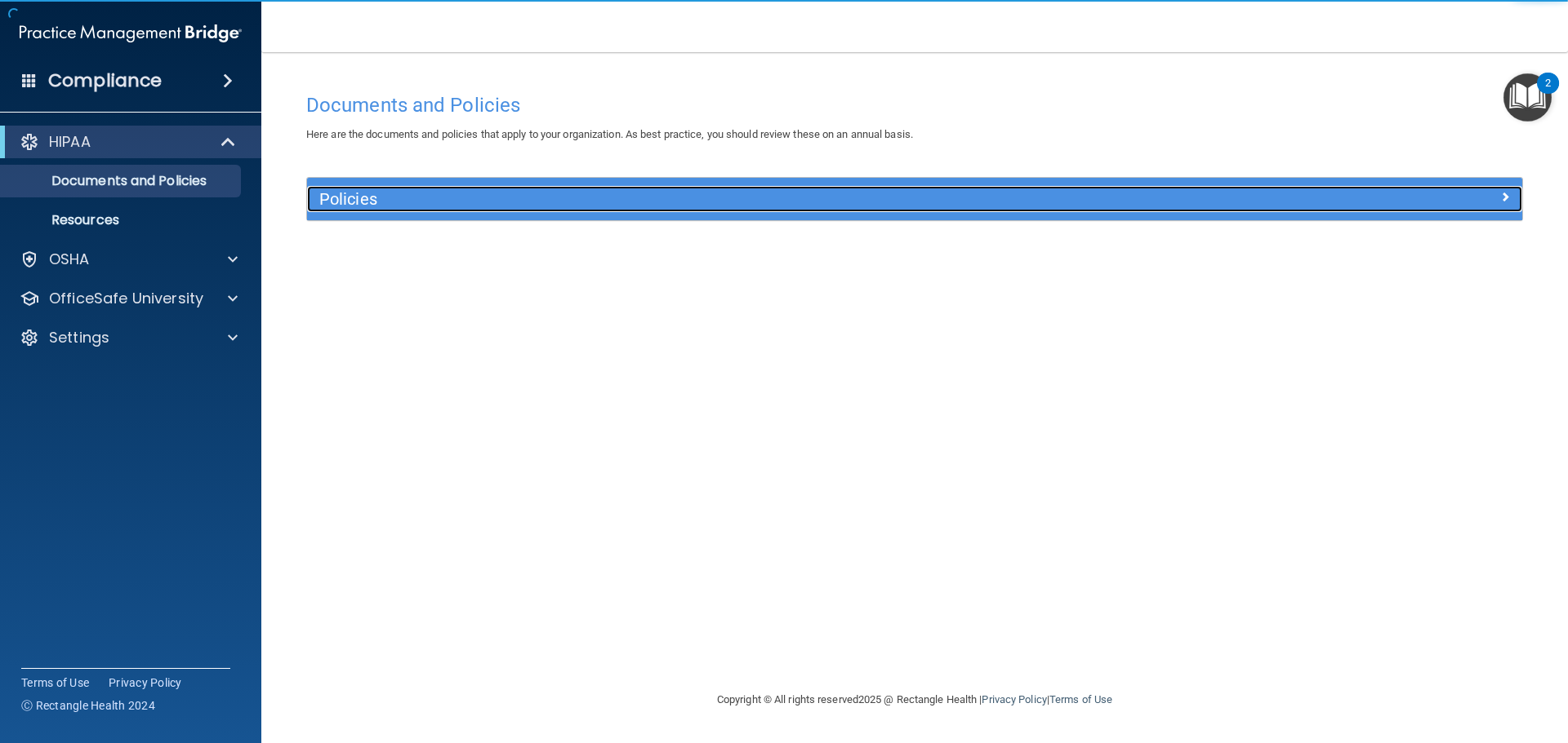
click at [409, 196] on h5 "Policies" at bounding box center [763, 199] width 887 height 18
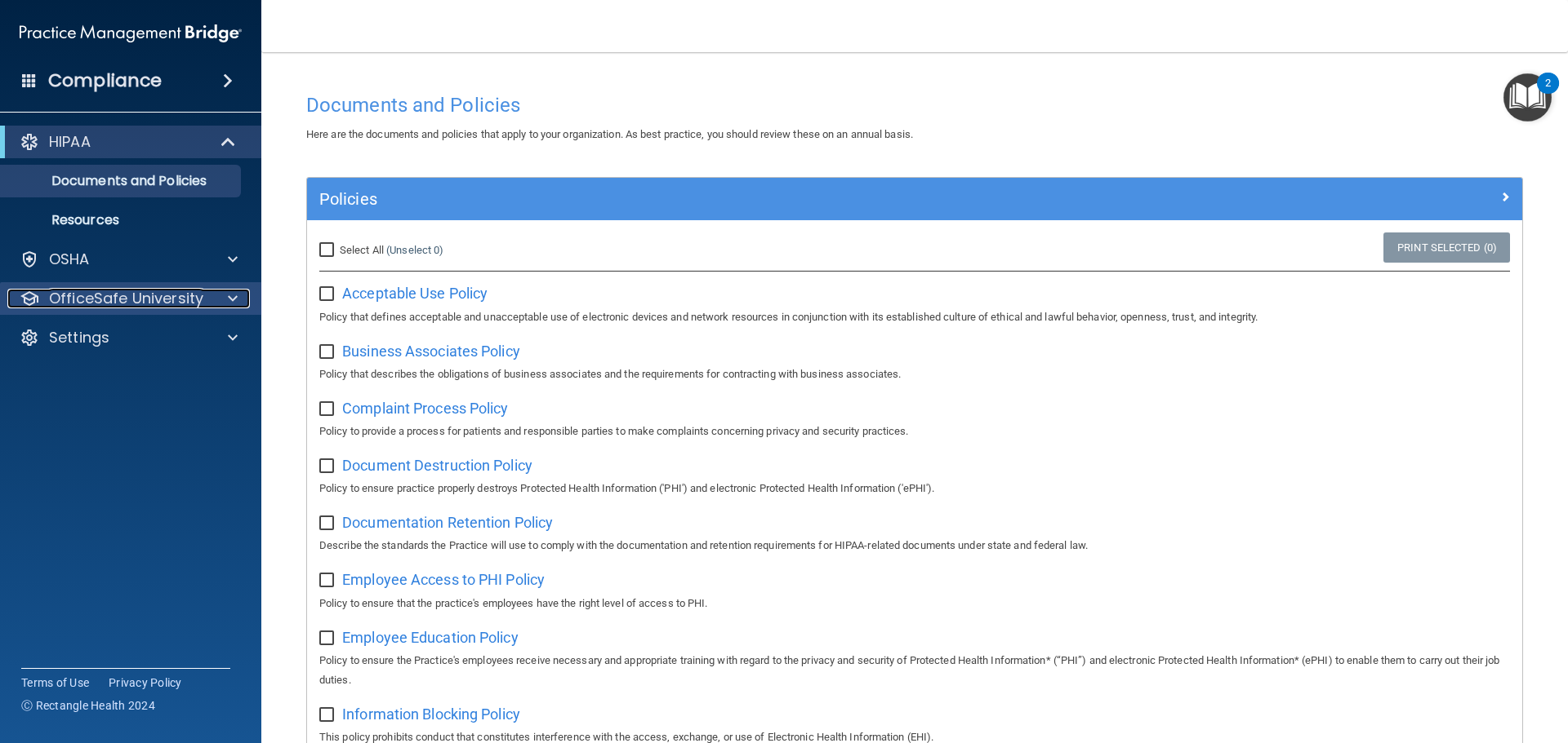
click at [229, 297] on span at bounding box center [232, 298] width 10 height 19
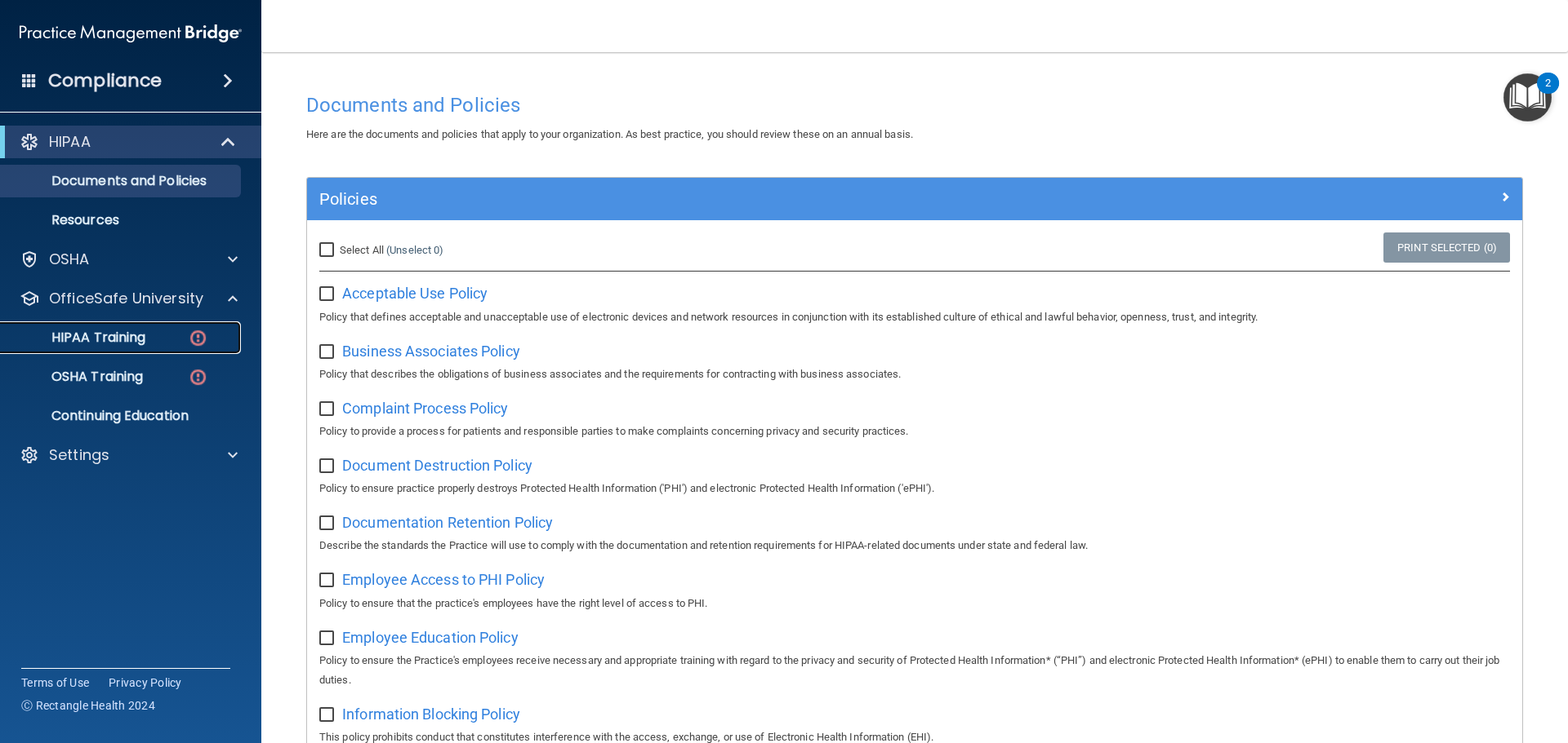
click at [154, 336] on div "HIPAA Training" at bounding box center [121, 337] width 223 height 17
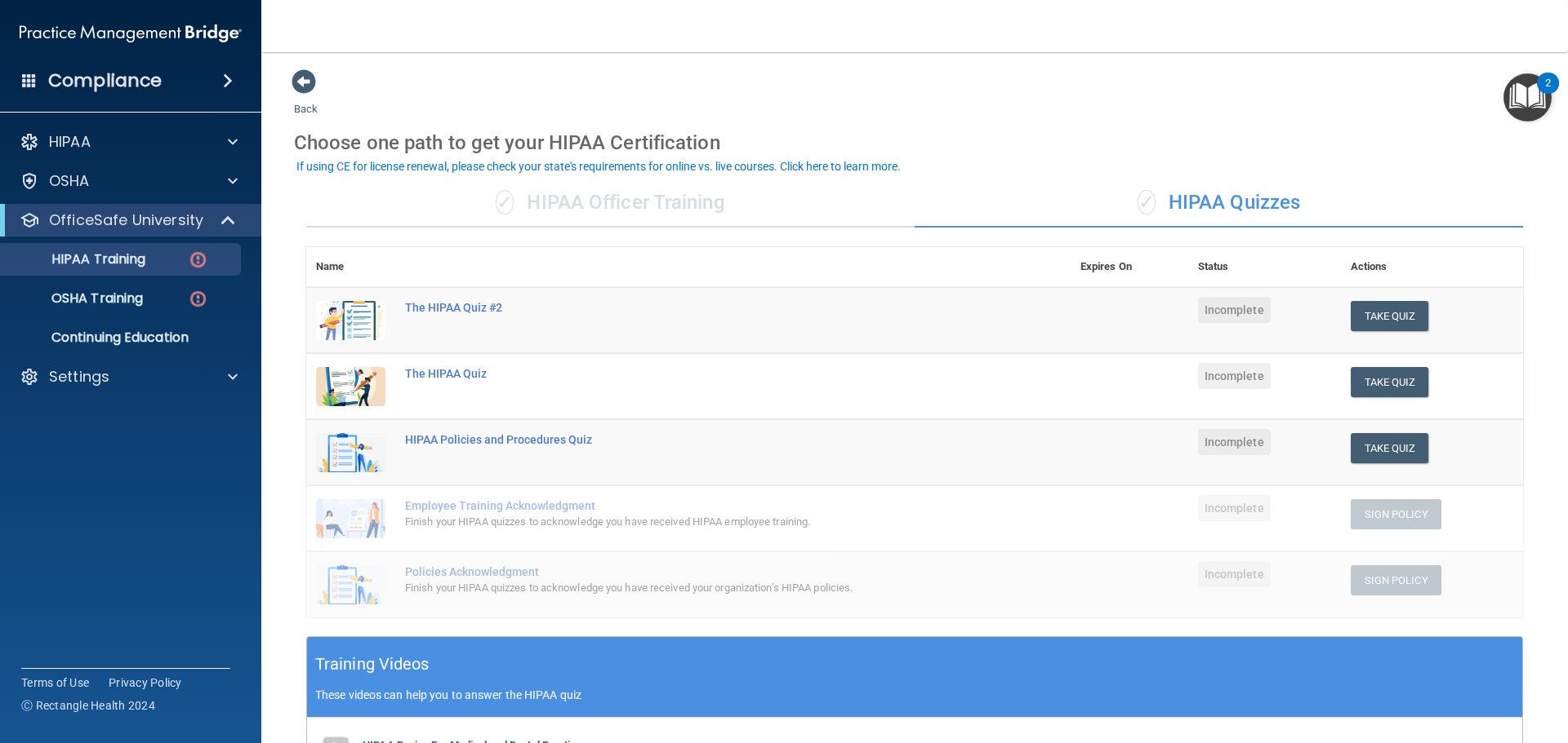
click at [732, 223] on div "✓ HIPAA Officer Training" at bounding box center [610, 203] width 608 height 49
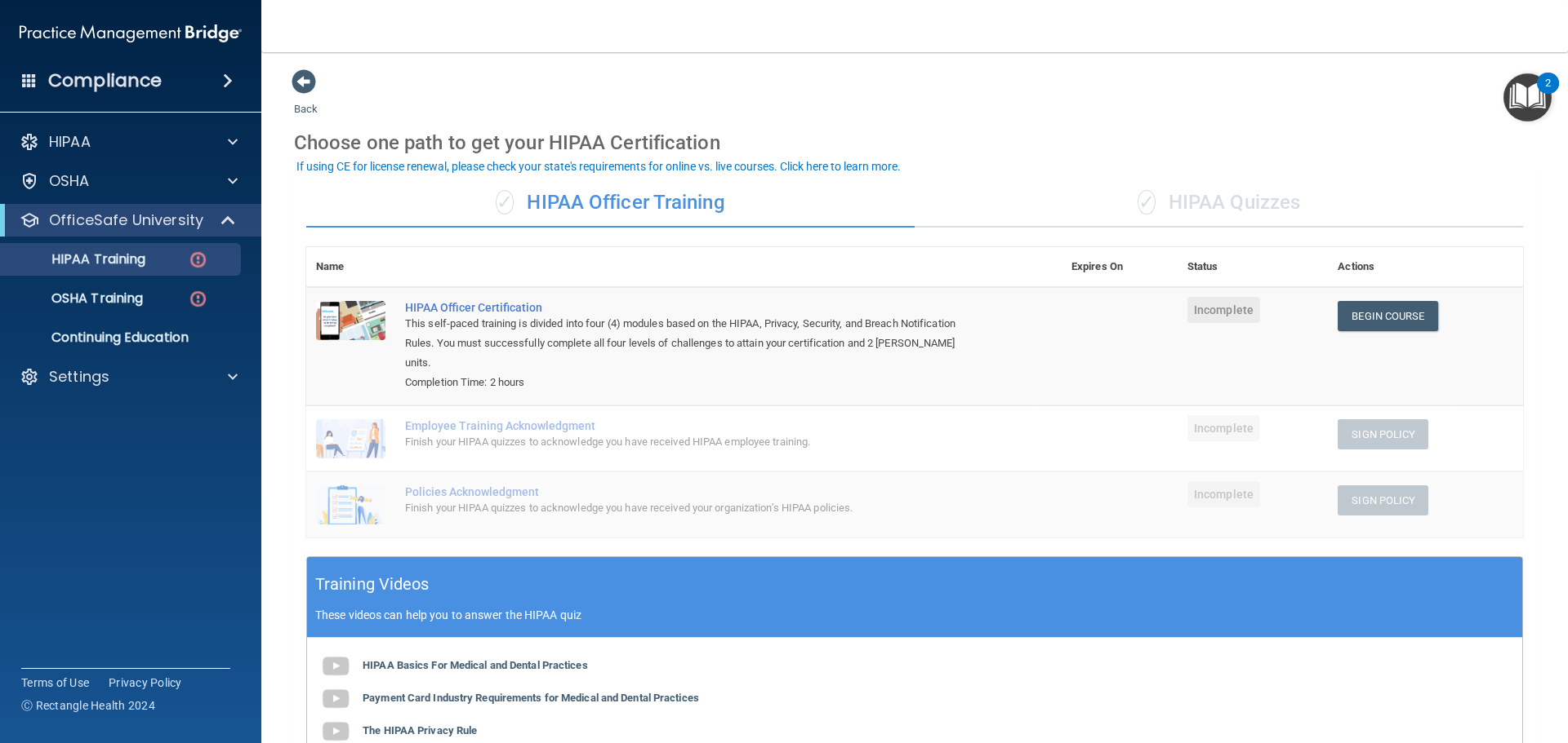
click at [733, 227] on div "✓ HIPAA Officer Training" at bounding box center [610, 203] width 608 height 49
click at [1382, 323] on link "Begin Course" at bounding box center [1387, 316] width 99 height 31
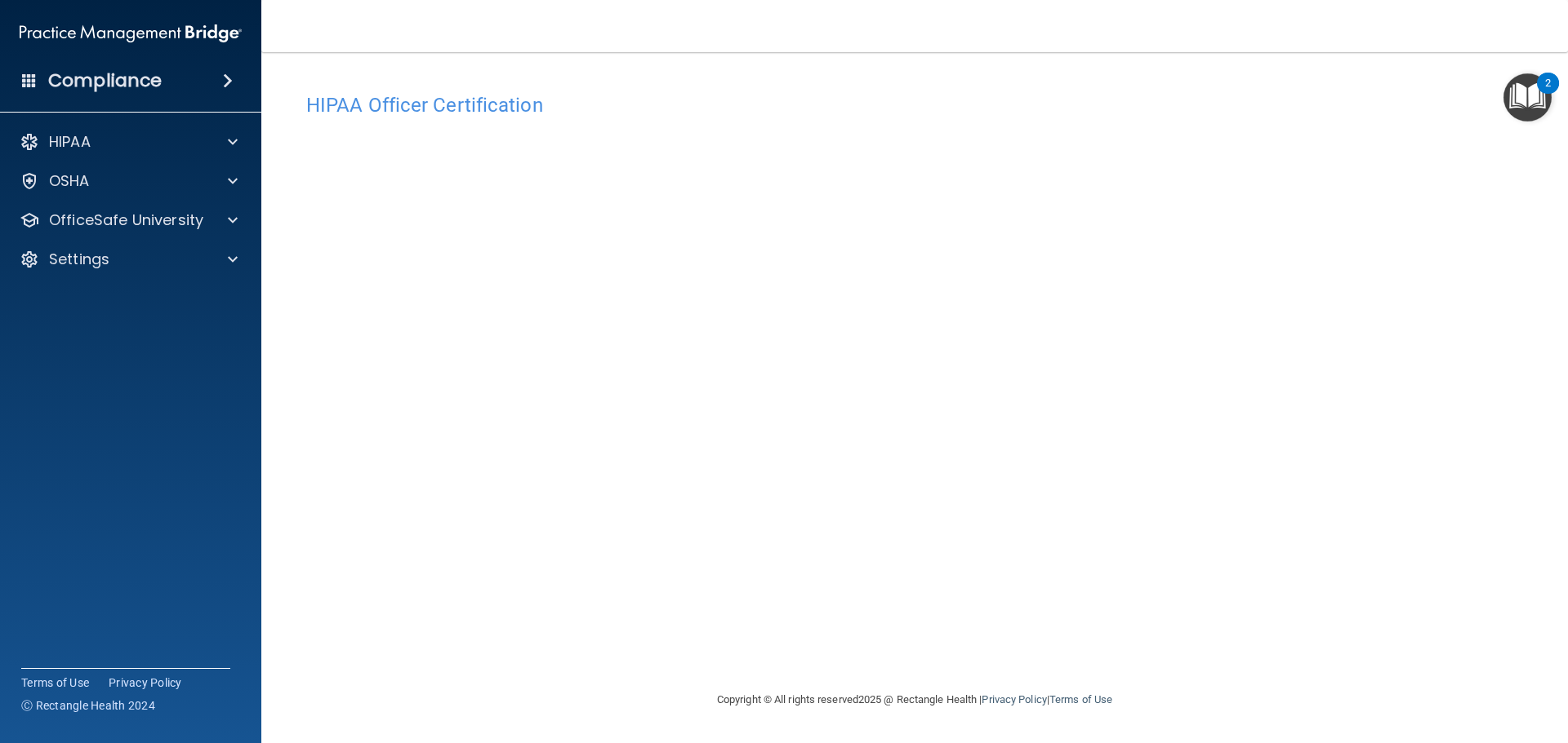
click at [1521, 95] on img "Open Resource Center, 2 new notifications" at bounding box center [1527, 97] width 48 height 48
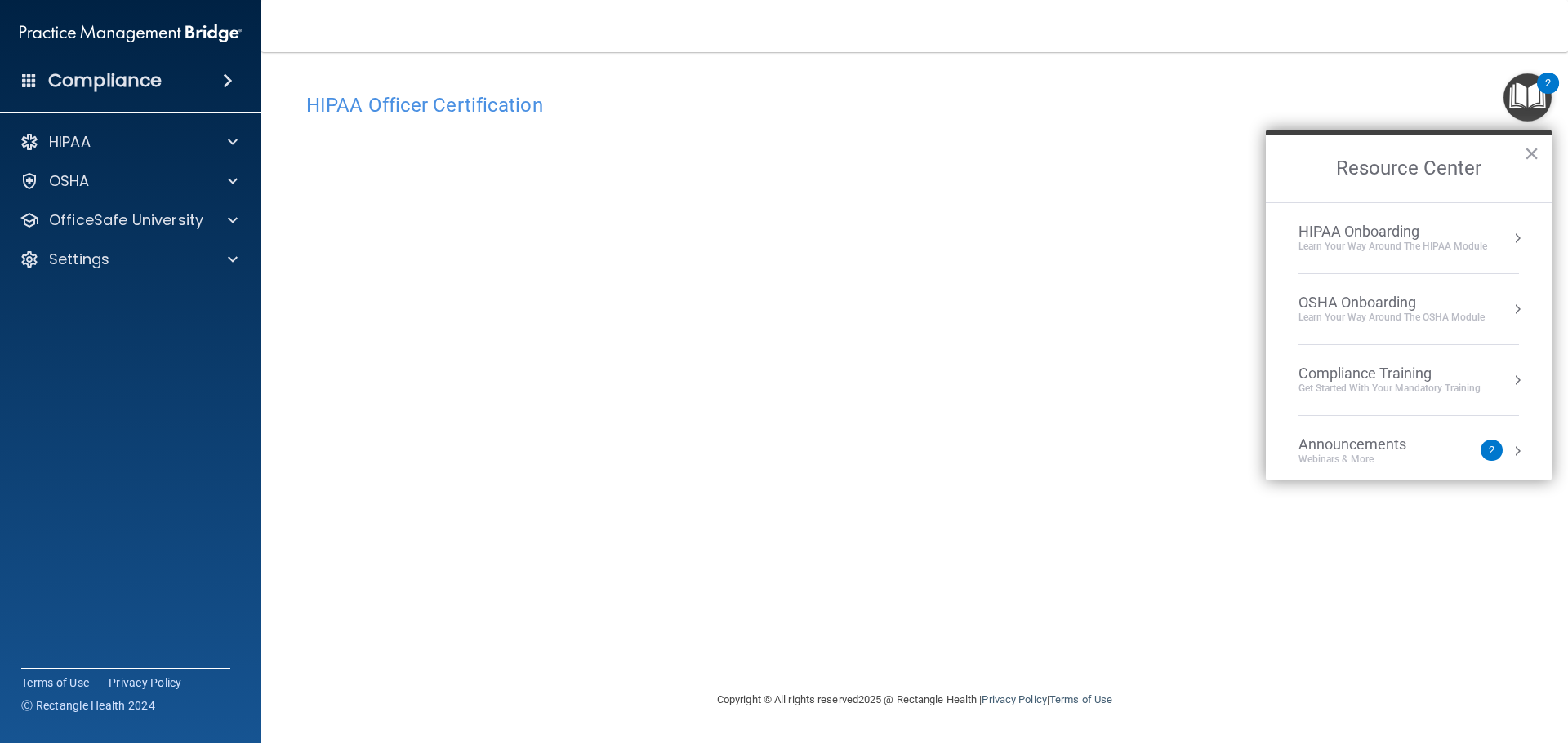
click at [1435, 97] on h4 "HIPAA Officer Certification" at bounding box center [914, 106] width 1216 height 21
click at [1531, 148] on button "×" at bounding box center [1531, 153] width 16 height 26
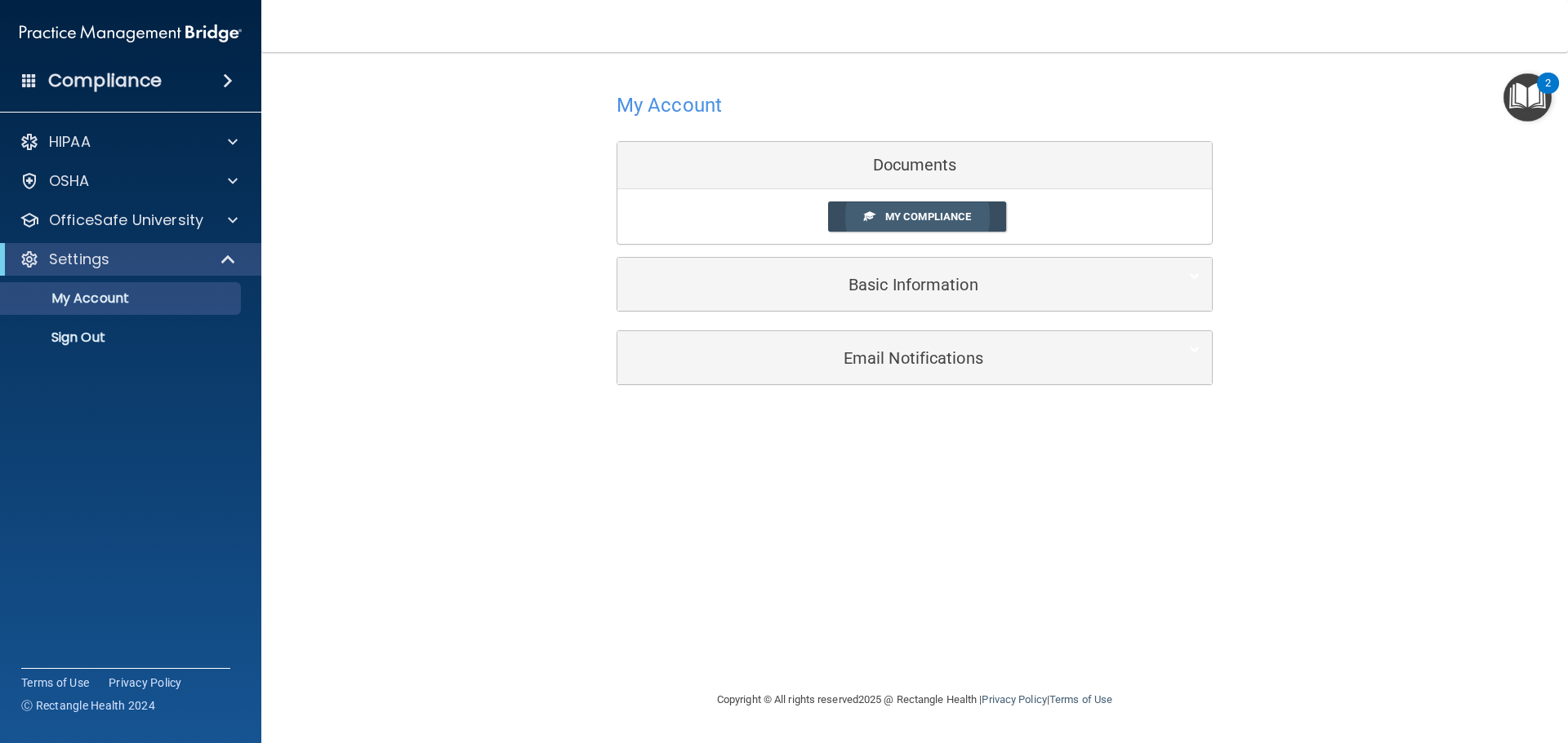
click at [947, 209] on link "My Compliance" at bounding box center [917, 216] width 179 height 31
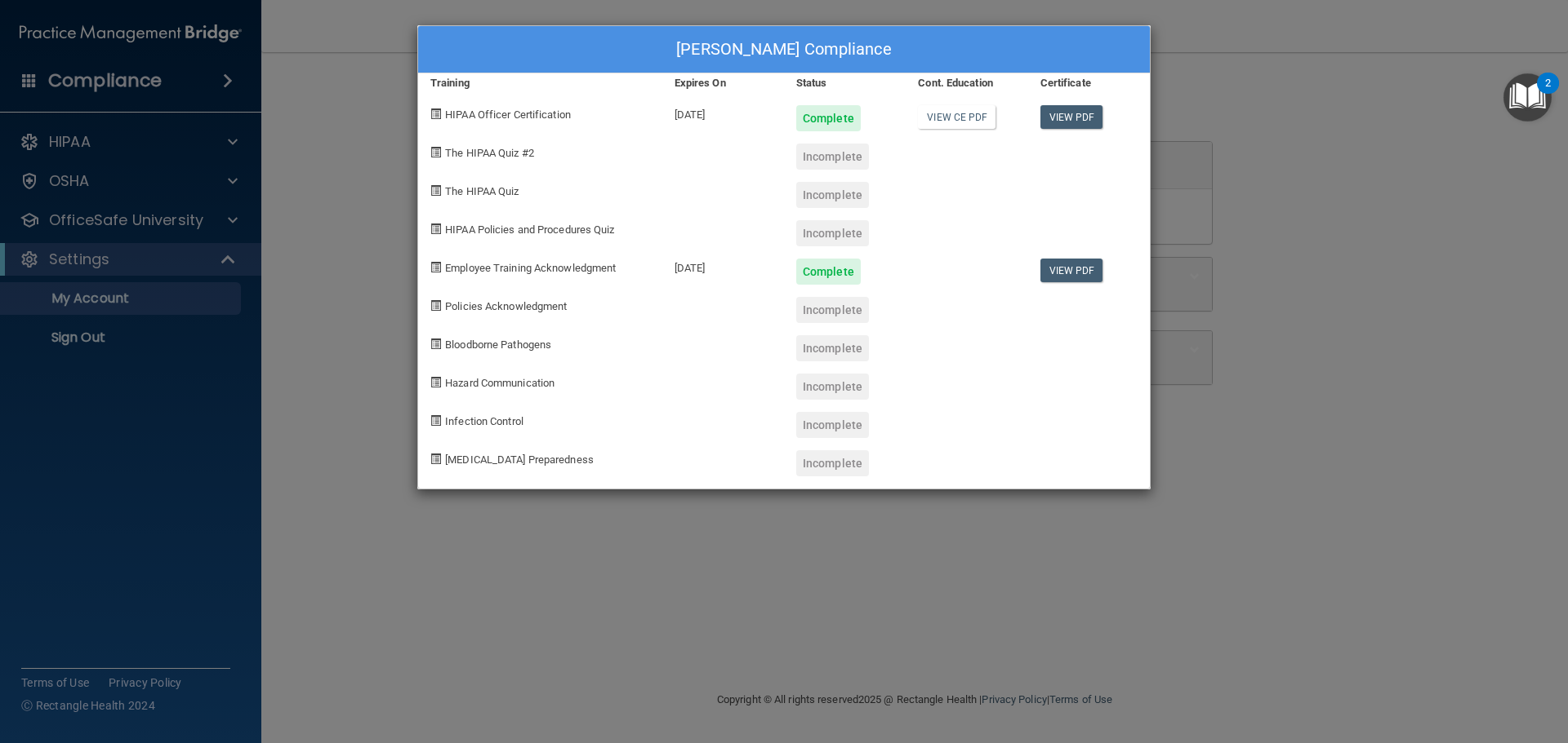
click at [1245, 102] on div "Joseph Perry's Compliance Training Expires On Status Cont. Education Certificat…" at bounding box center [784, 372] width 1568 height 743
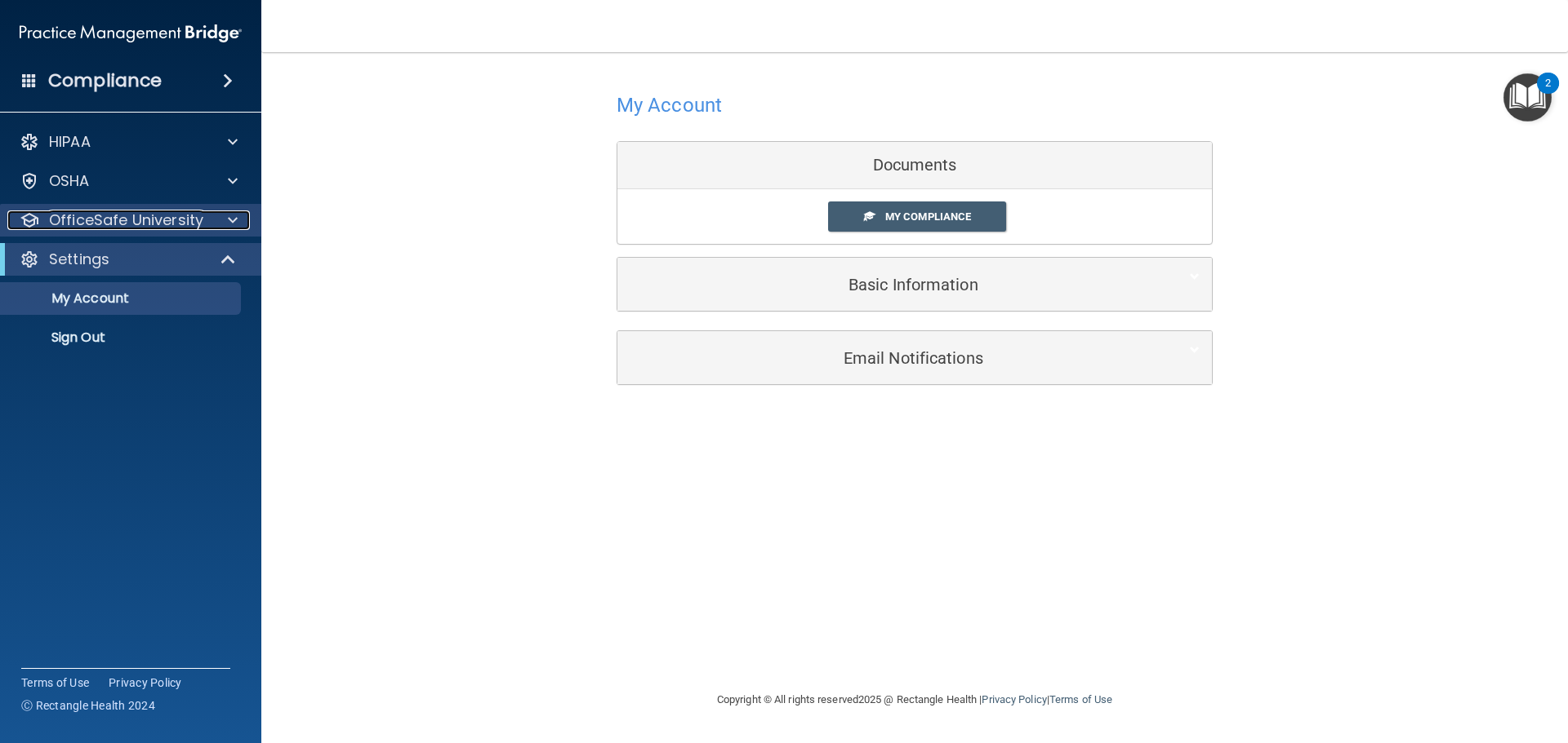
click at [133, 221] on p "OfficeSafe University" at bounding box center [126, 220] width 154 height 19
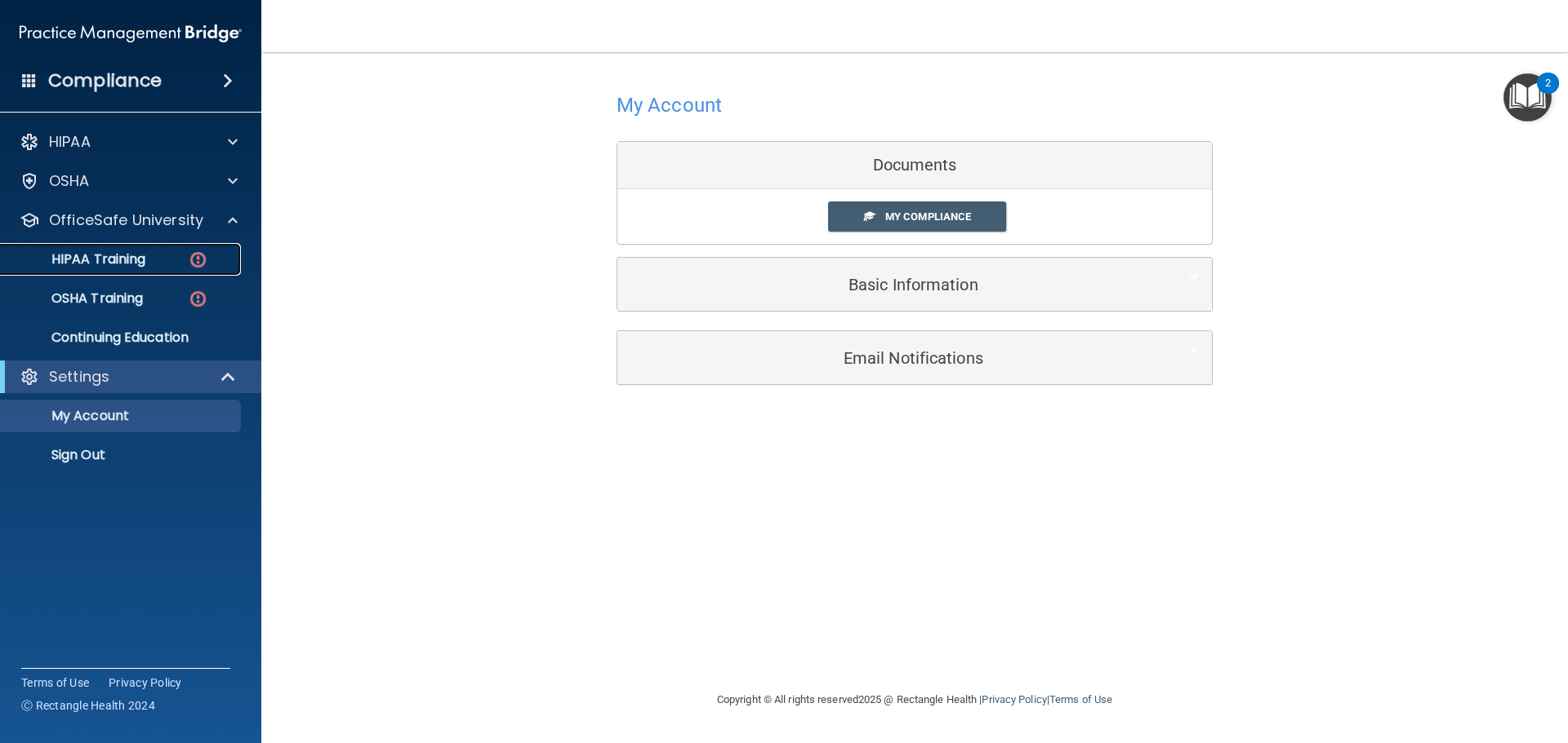
click at [107, 270] on link "HIPAA Training" at bounding box center [112, 259] width 257 height 32
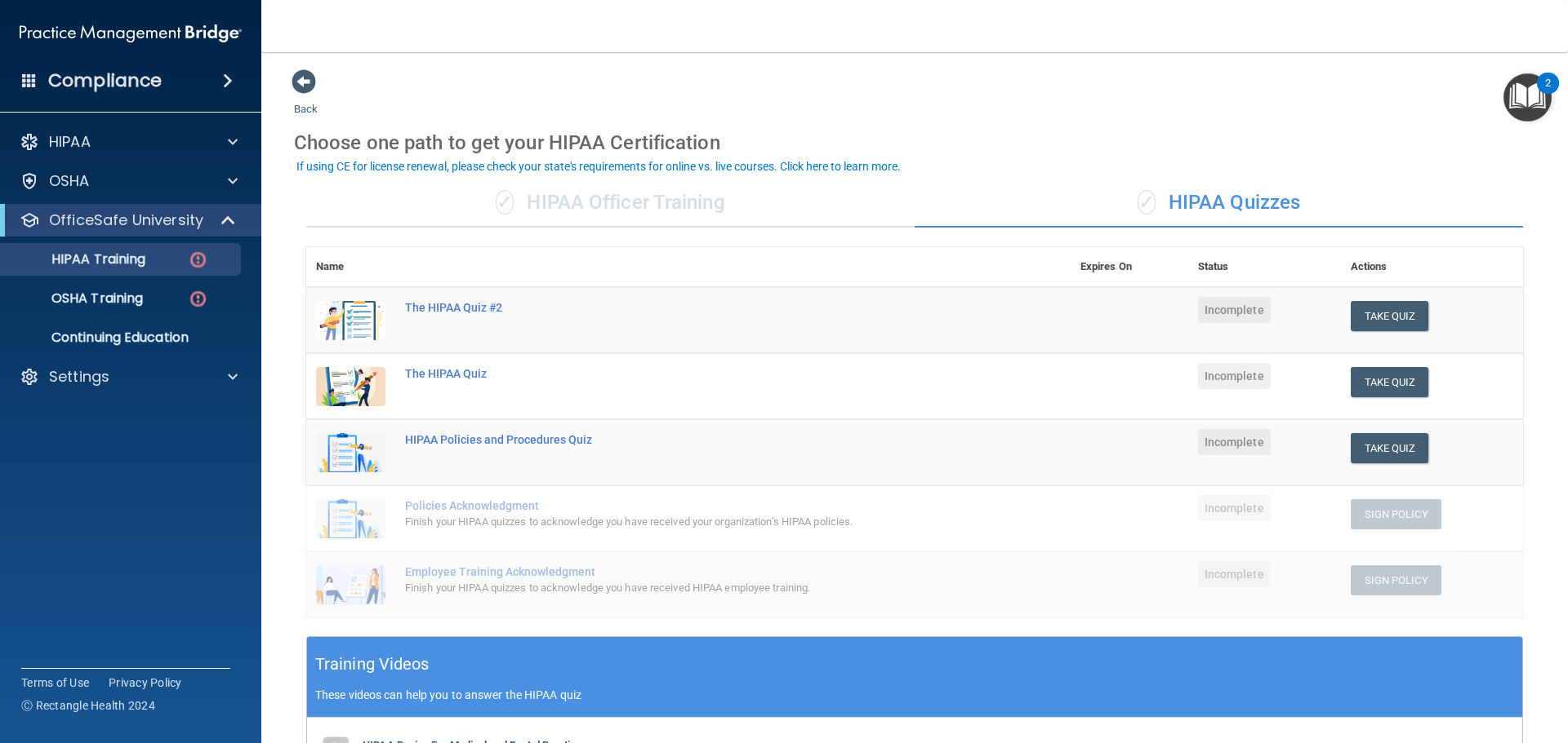
click at [567, 200] on div "✓ HIPAA Officer Training" at bounding box center [610, 203] width 608 height 49
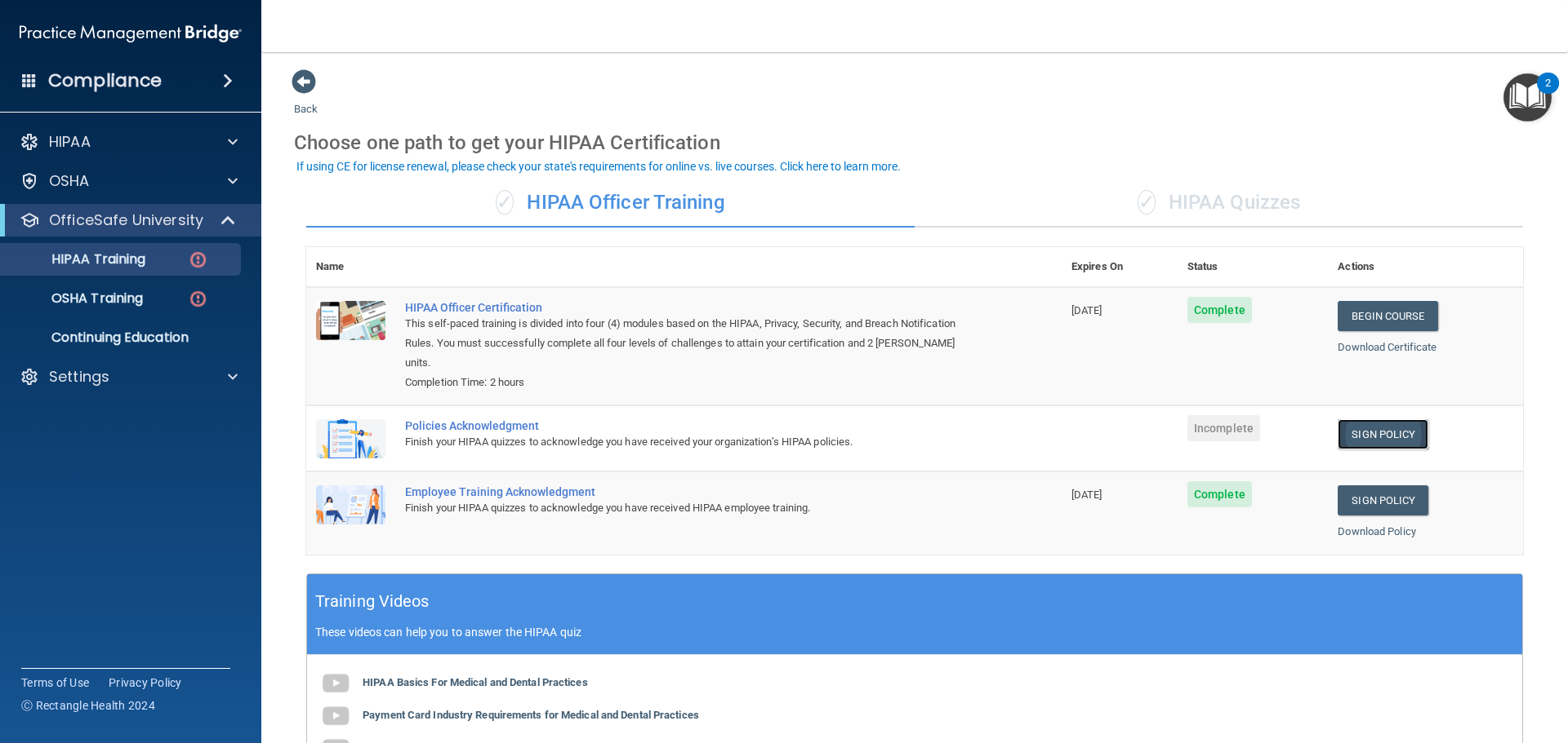
click at [1349, 419] on link "Sign Policy" at bounding box center [1383, 434] width 91 height 31
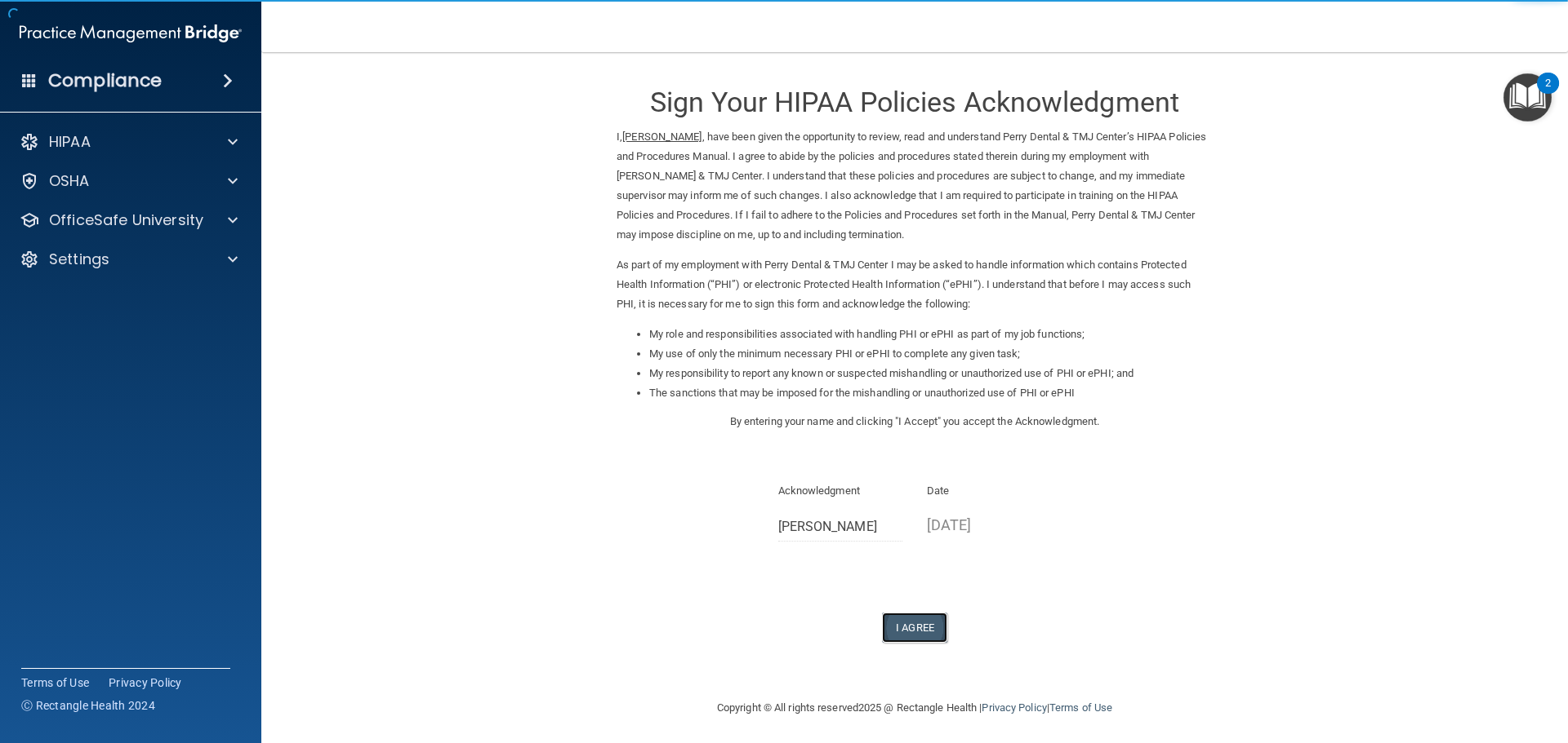
click at [906, 626] on button "I Agree" at bounding box center [914, 628] width 65 height 31
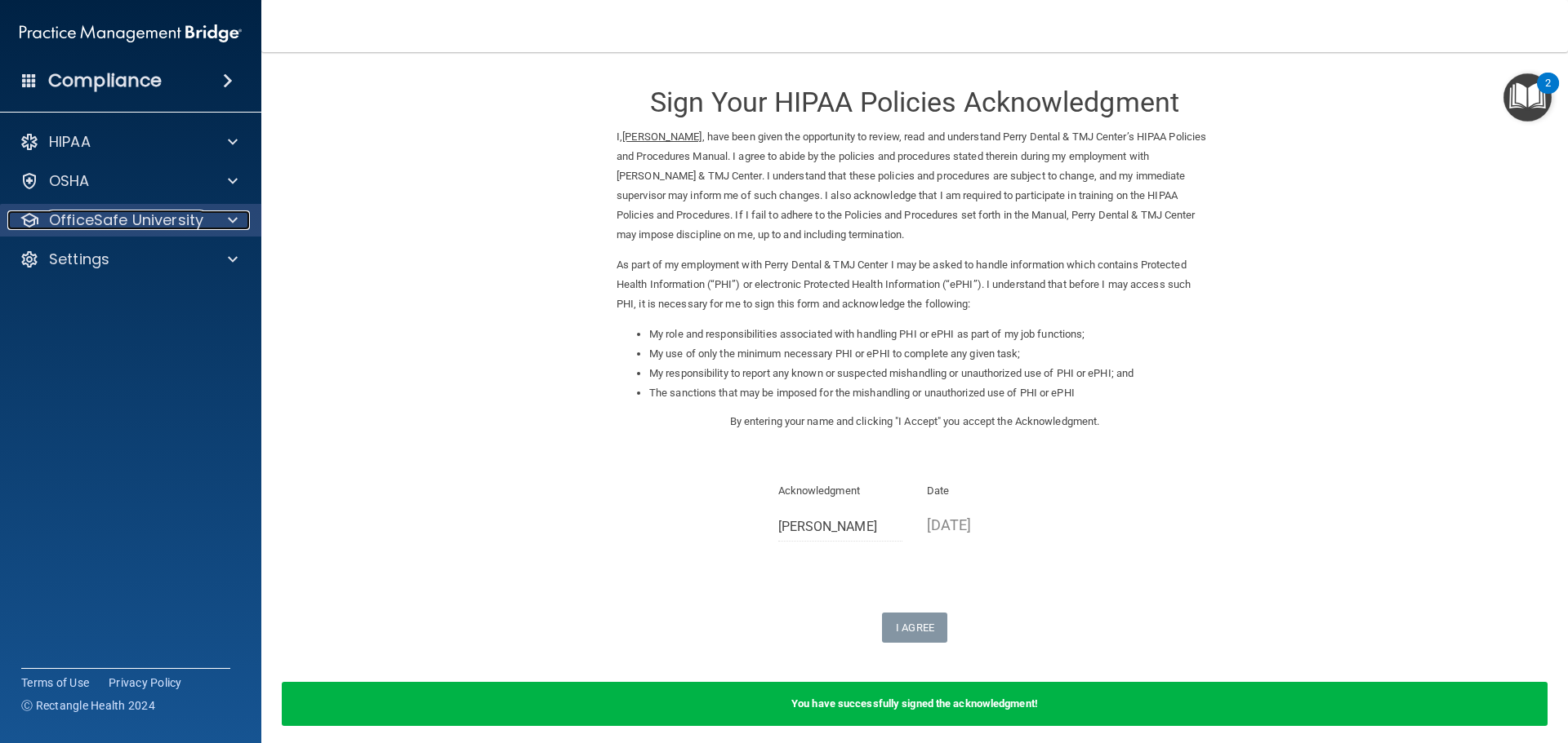
click at [157, 221] on p "OfficeSafe University" at bounding box center [126, 220] width 154 height 19
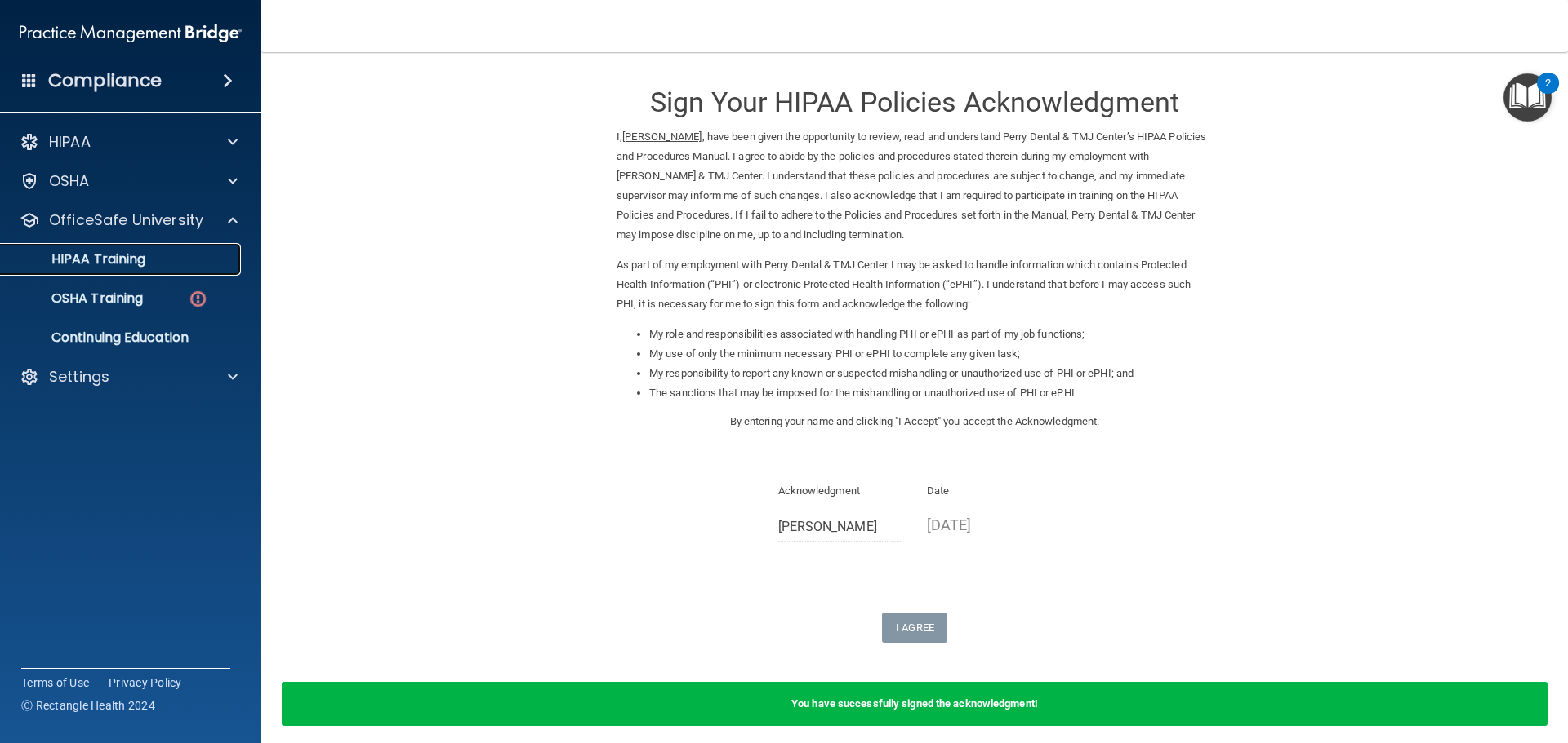
click at [128, 265] on p "HIPAA Training" at bounding box center [78, 259] width 134 height 17
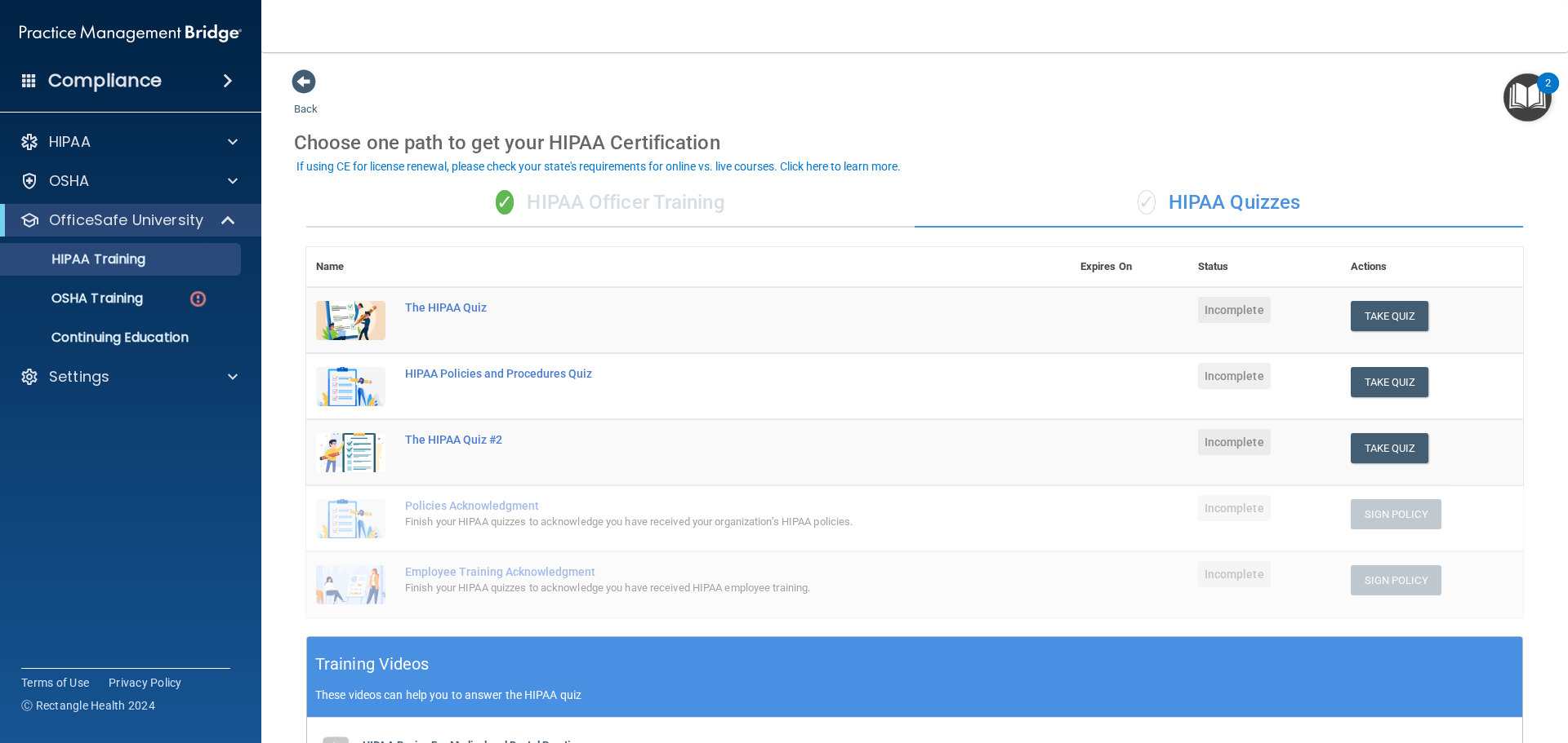
click at [628, 188] on div "✓ HIPAA Officer Training" at bounding box center [610, 203] width 608 height 49
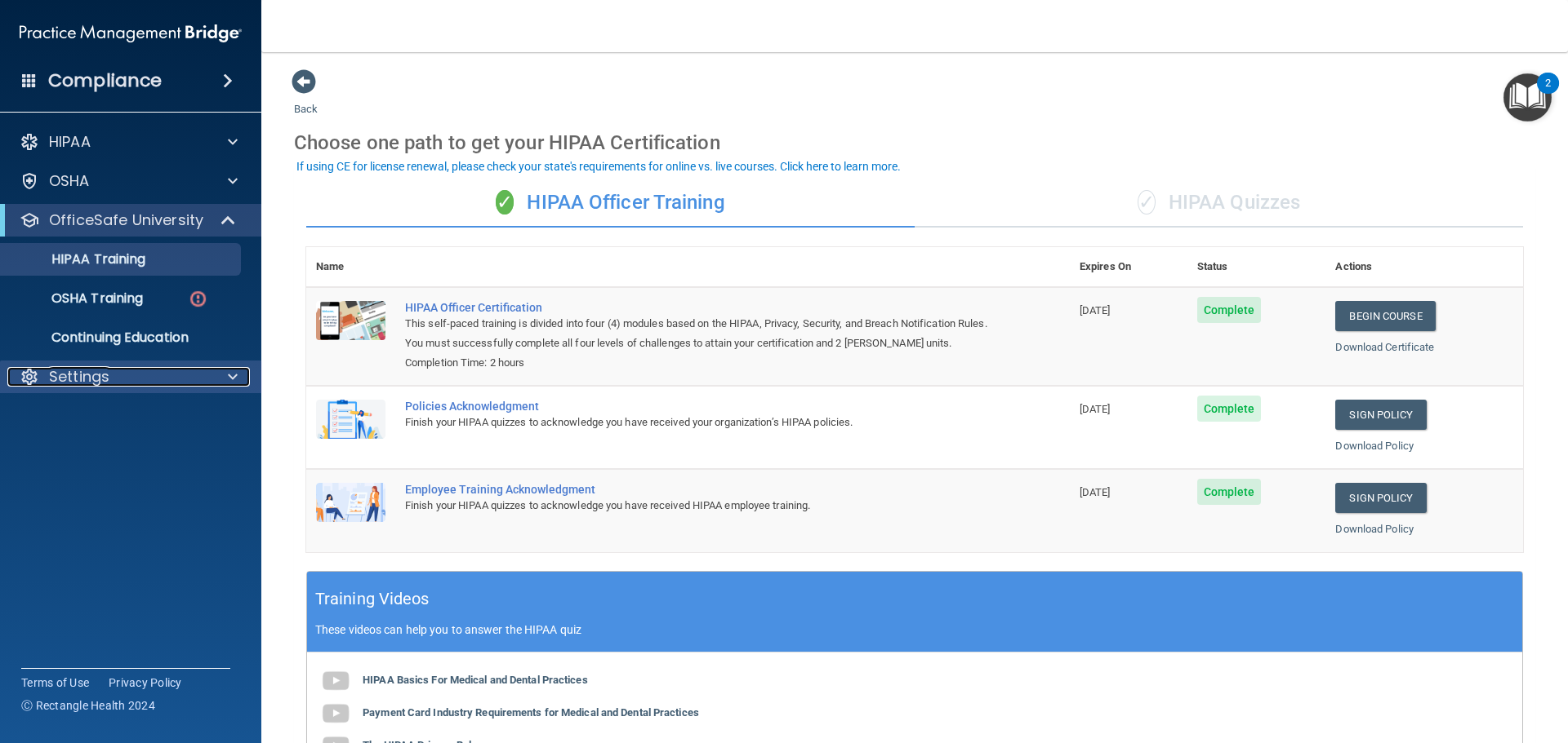
click at [146, 368] on div "Settings" at bounding box center [108, 377] width 202 height 19
click at [1223, 205] on div "✓ HIPAA Quizzes" at bounding box center [1218, 203] width 608 height 49
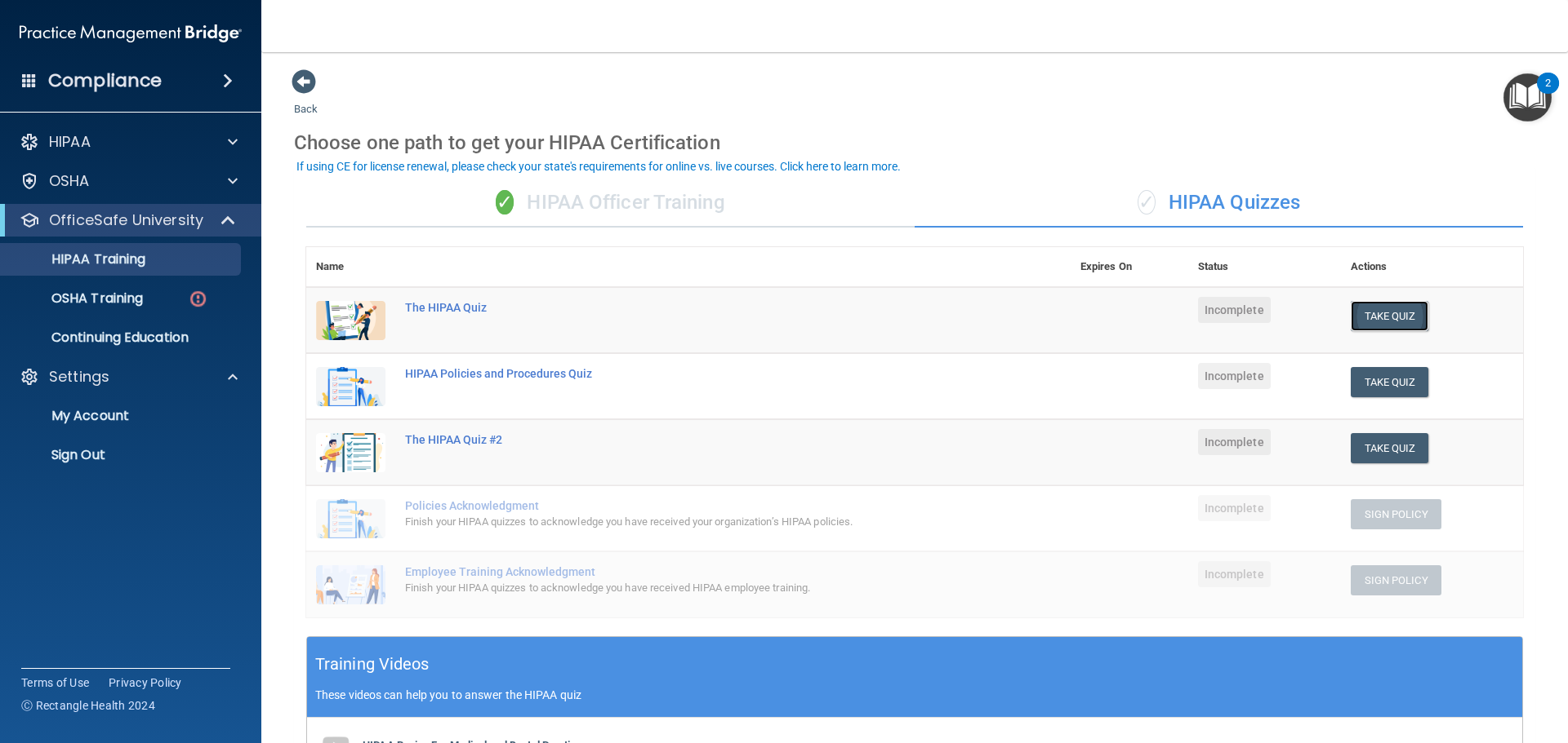
click at [1394, 322] on button "Take Quiz" at bounding box center [1390, 316] width 79 height 31
click at [182, 303] on div "OSHA Training" at bounding box center [121, 298] width 223 height 17
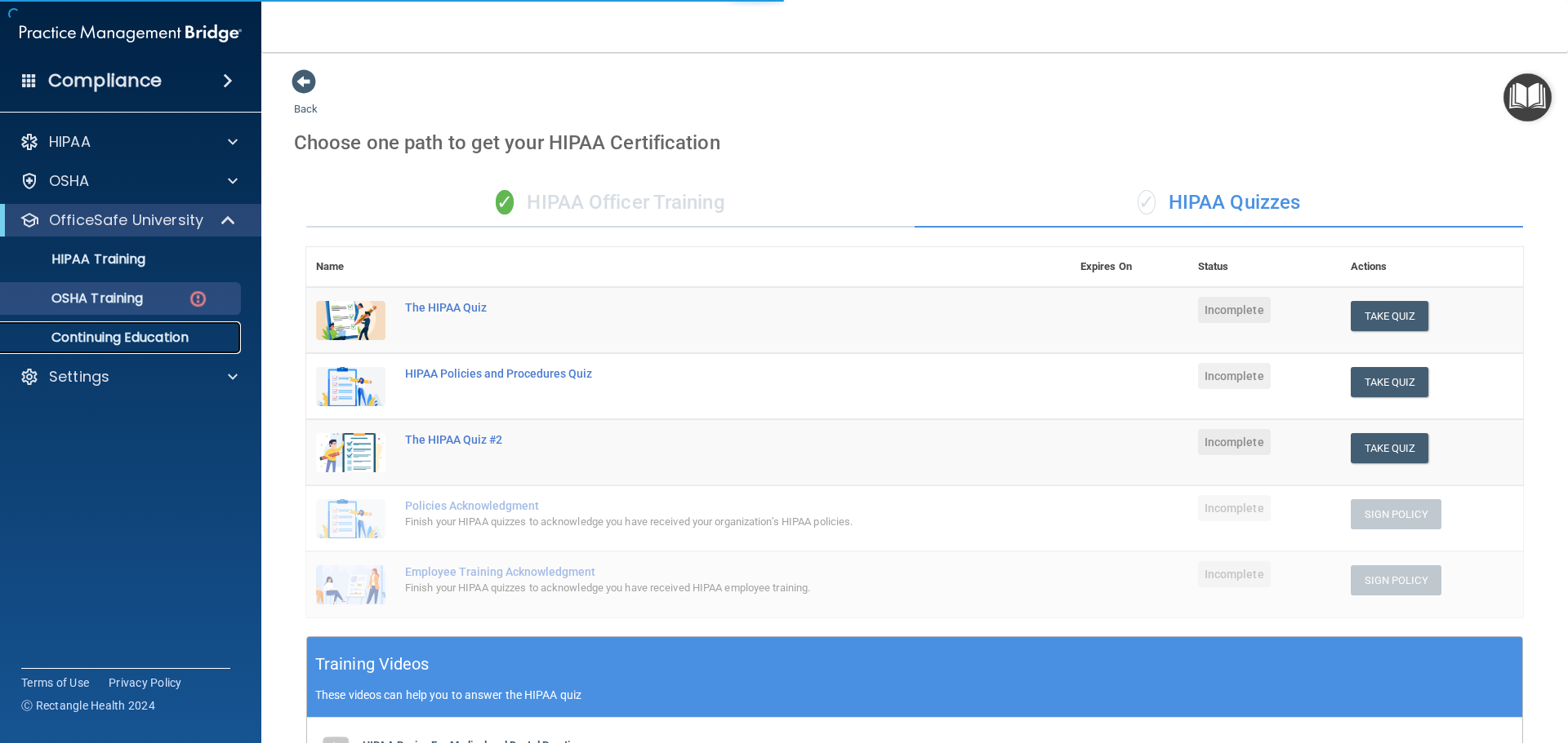
click at [188, 324] on link "Continuing Education" at bounding box center [112, 337] width 257 height 32
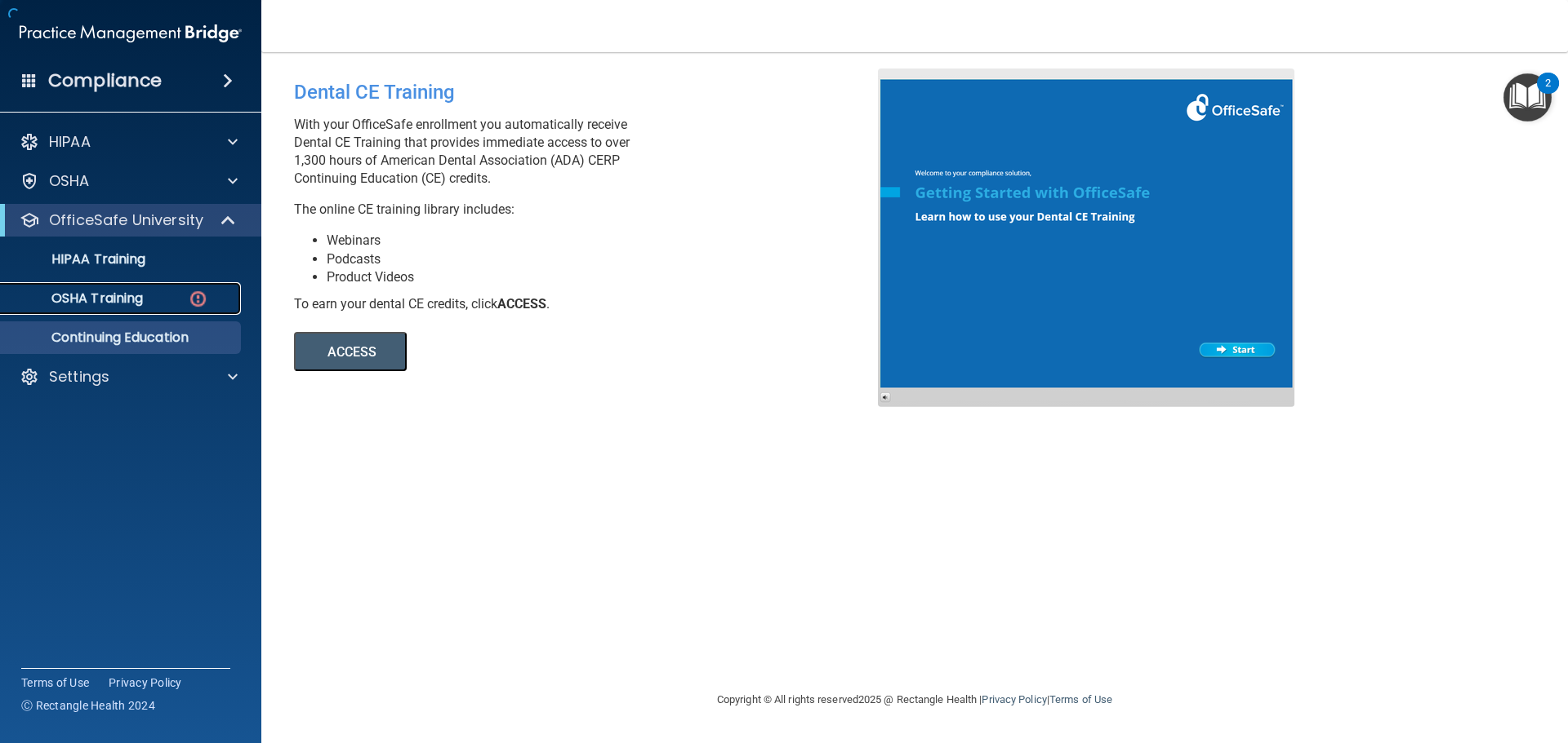
click at [202, 310] on link "OSHA Training" at bounding box center [112, 298] width 257 height 32
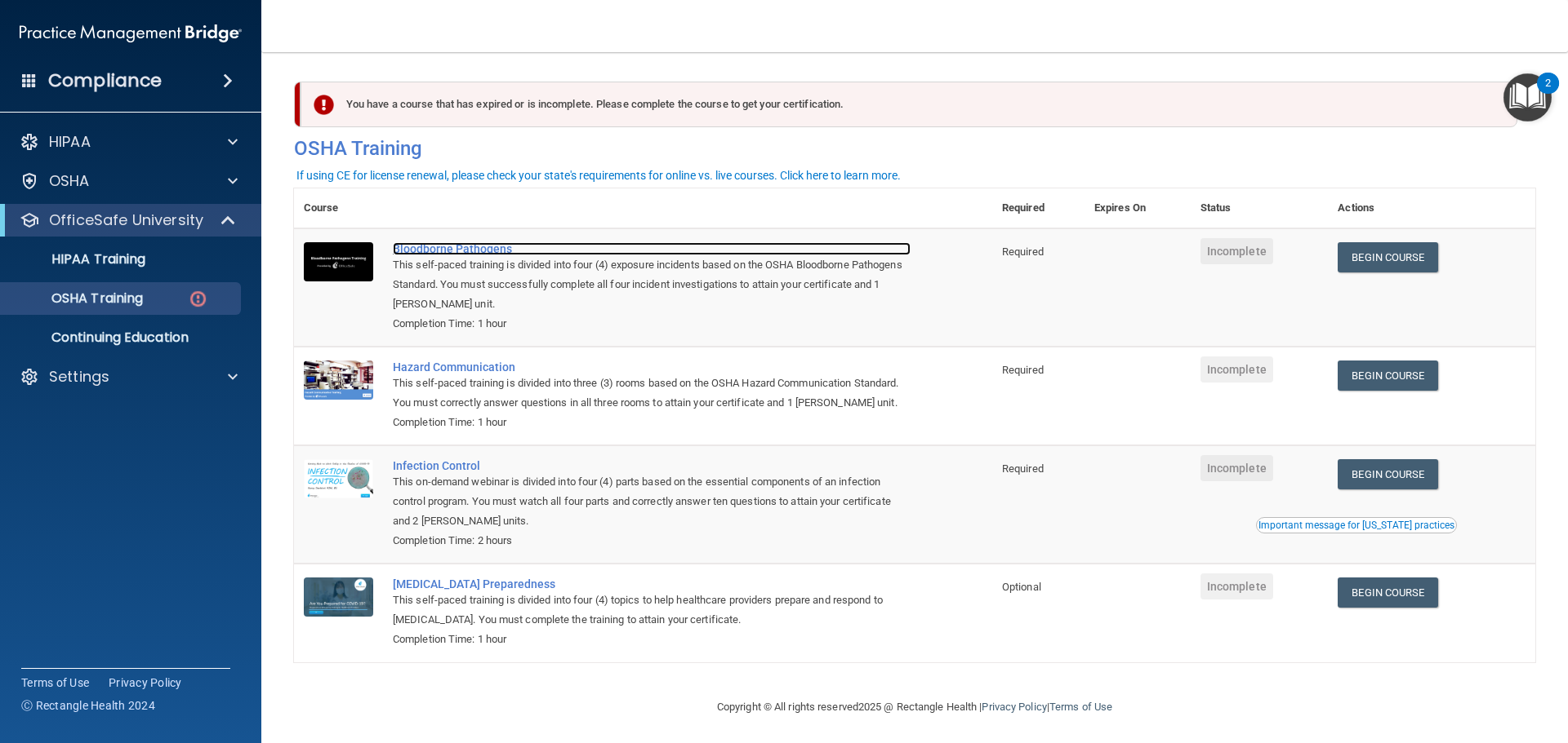
click at [471, 246] on div "Bloodborne Pathogens" at bounding box center [651, 249] width 517 height 13
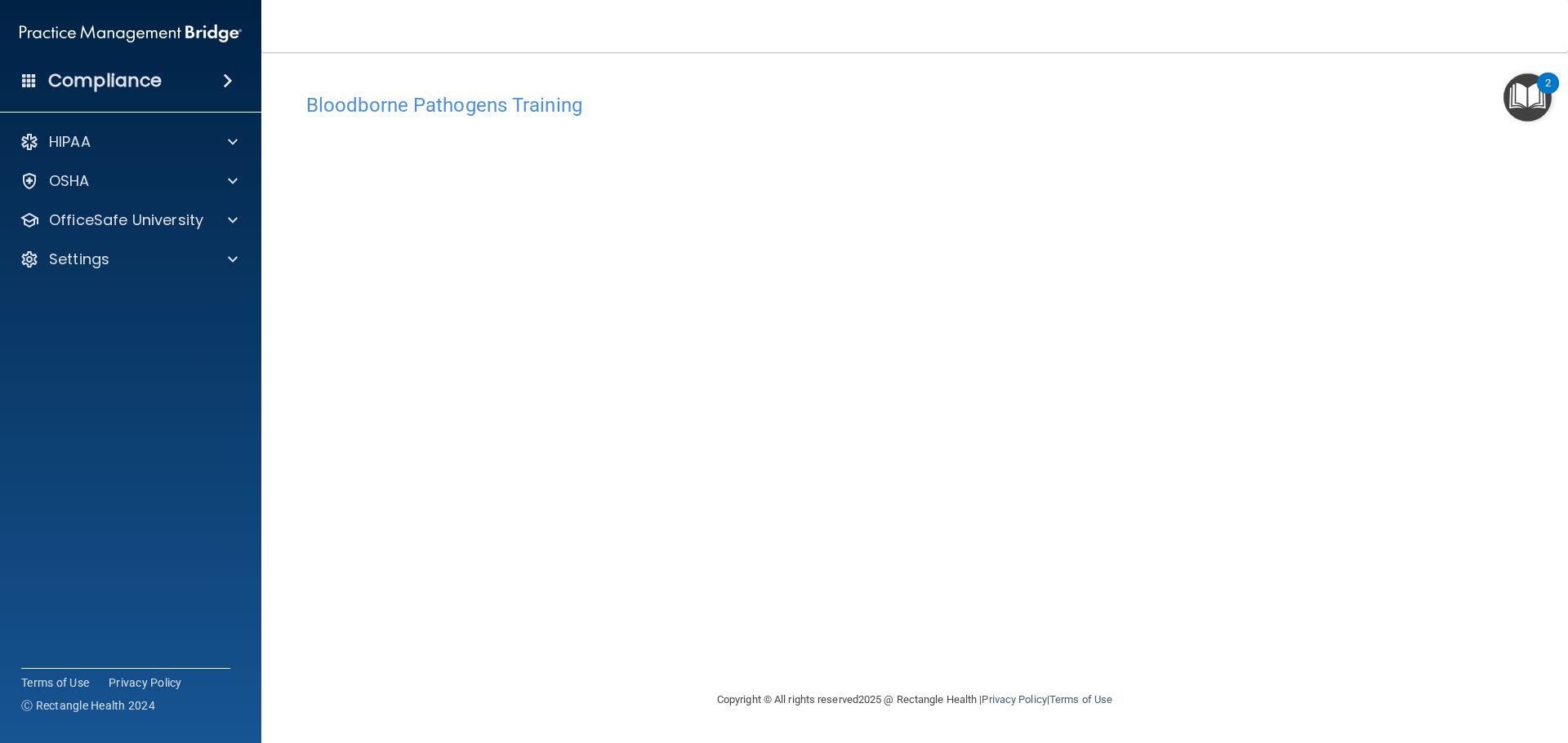
click at [779, 92] on div "Bloodborne Pathogens Training" at bounding box center [914, 105] width 1241 height 40
click at [1510, 95] on img "Open Resource Center, 2 new notifications" at bounding box center [1527, 97] width 48 height 48
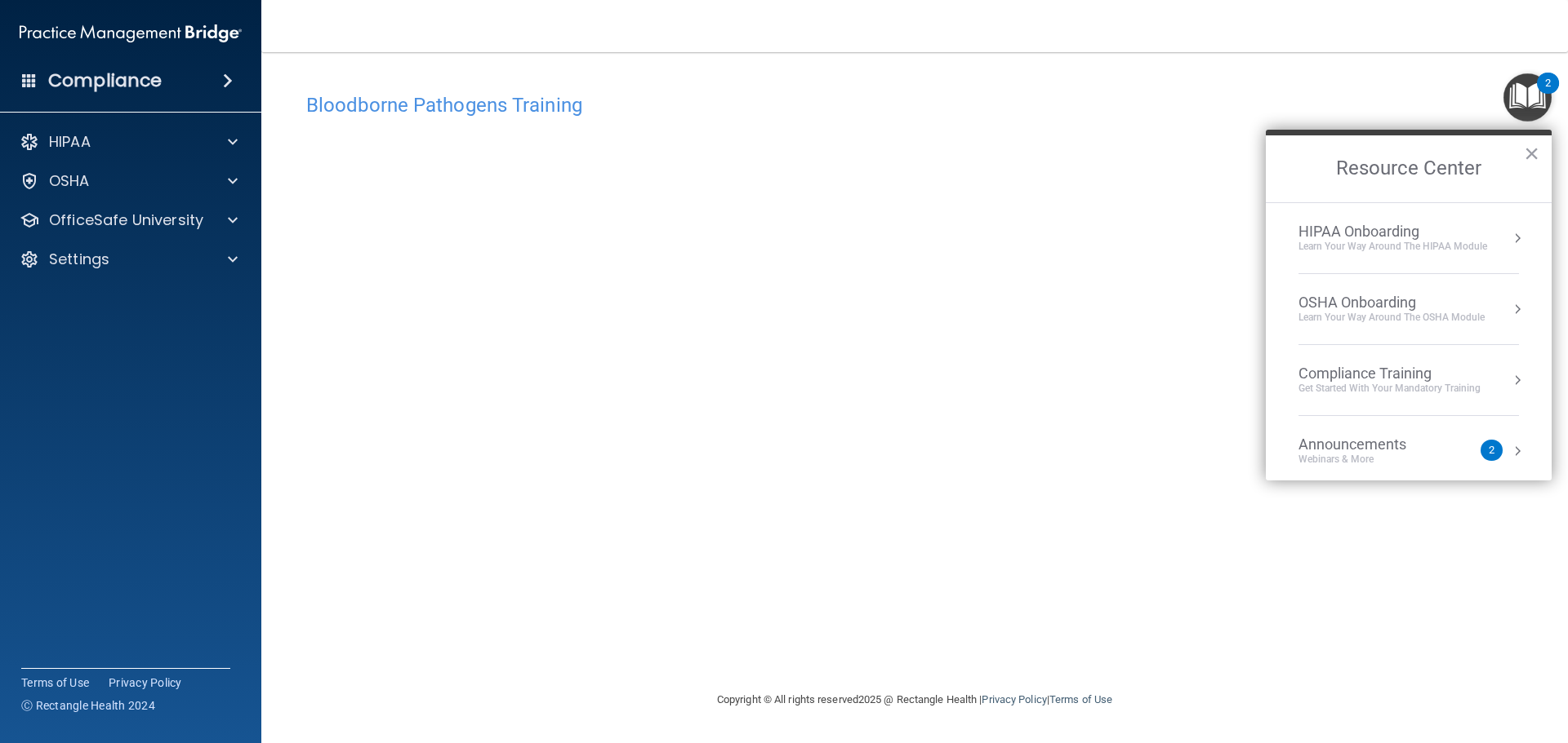
click at [1510, 95] on img "Open Resource Center, 2 new notifications" at bounding box center [1527, 97] width 48 height 48
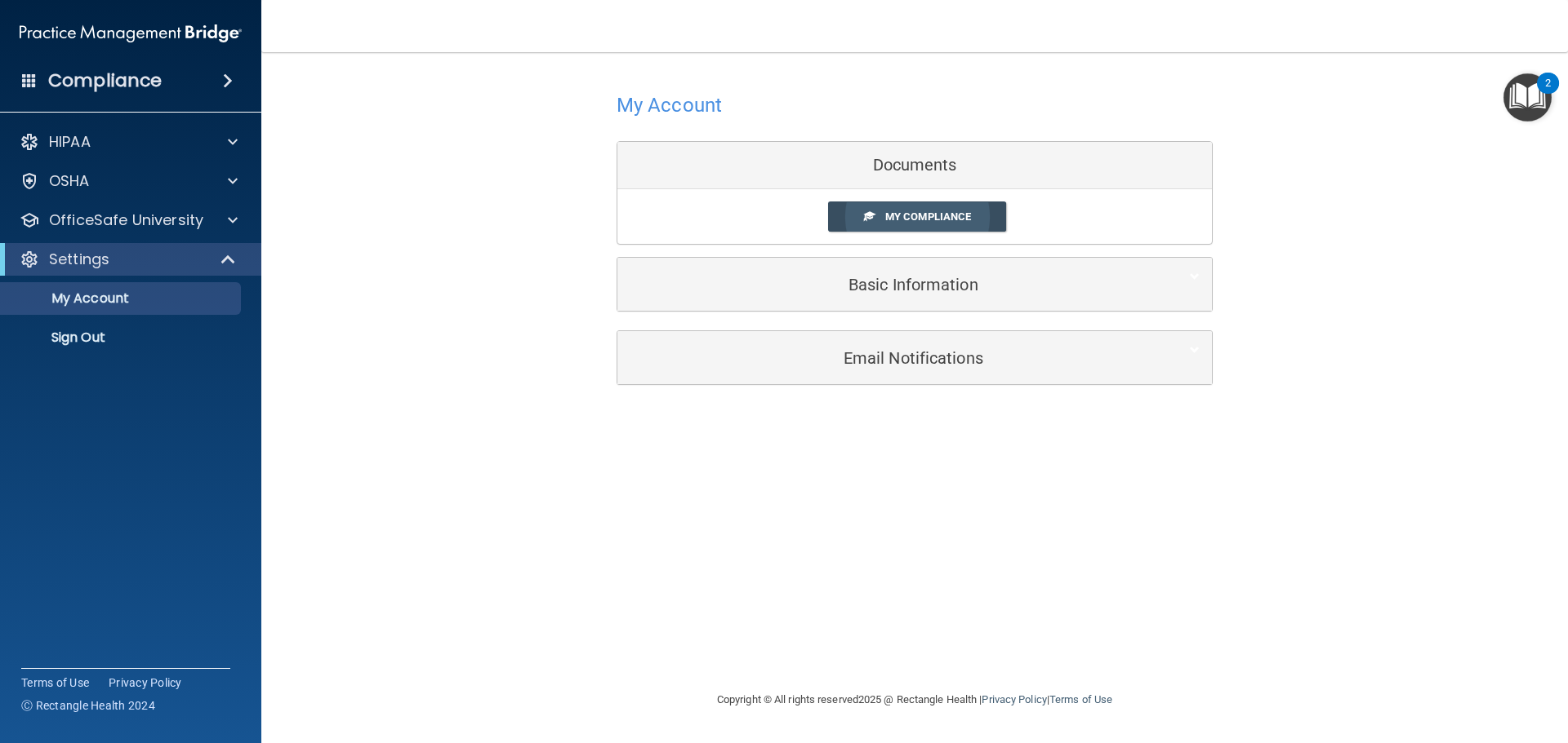
click at [946, 209] on link "My Compliance" at bounding box center [917, 216] width 179 height 31
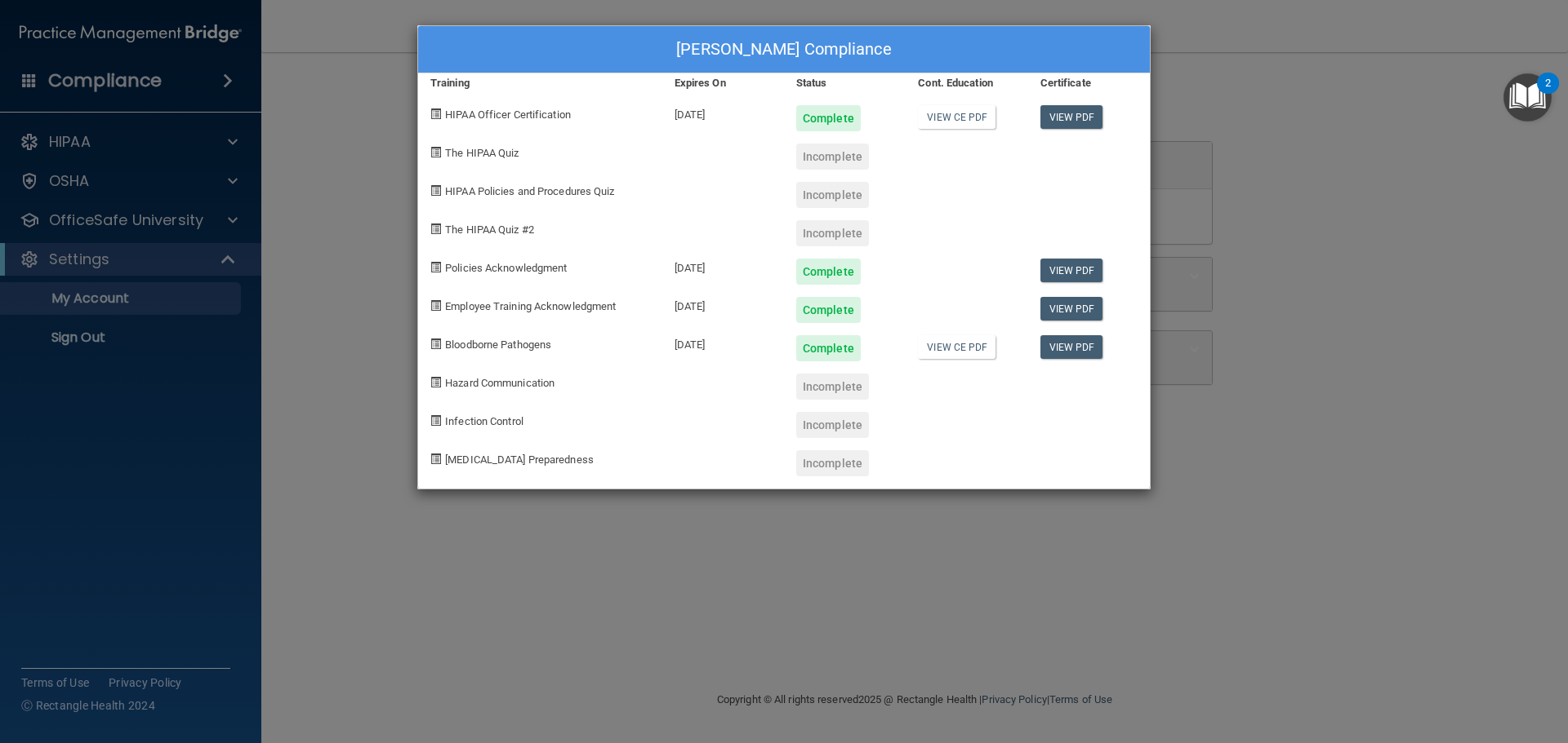
click at [101, 336] on div "[PERSON_NAME] Compliance Training Expires On Status Cont. Education Certificate…" at bounding box center [784, 372] width 1568 height 743
